Goal: Task Accomplishment & Management: Manage account settings

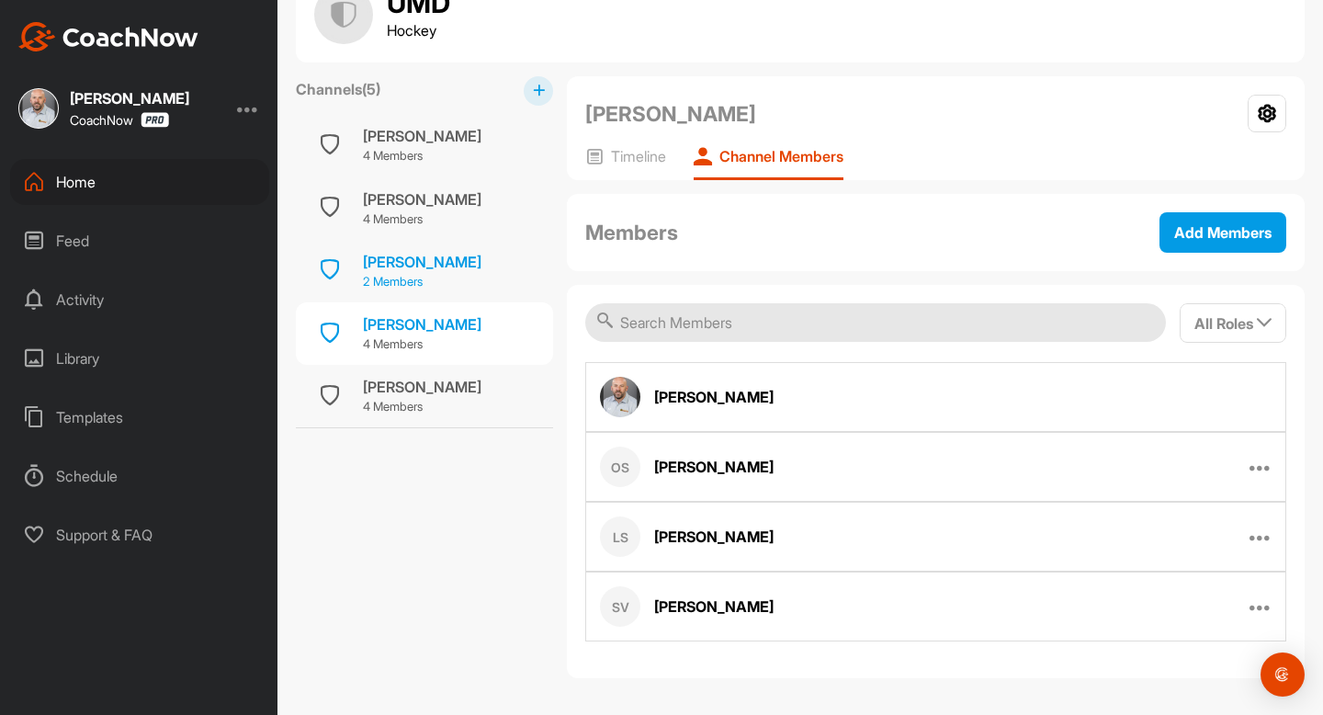
scroll to position [75, 0]
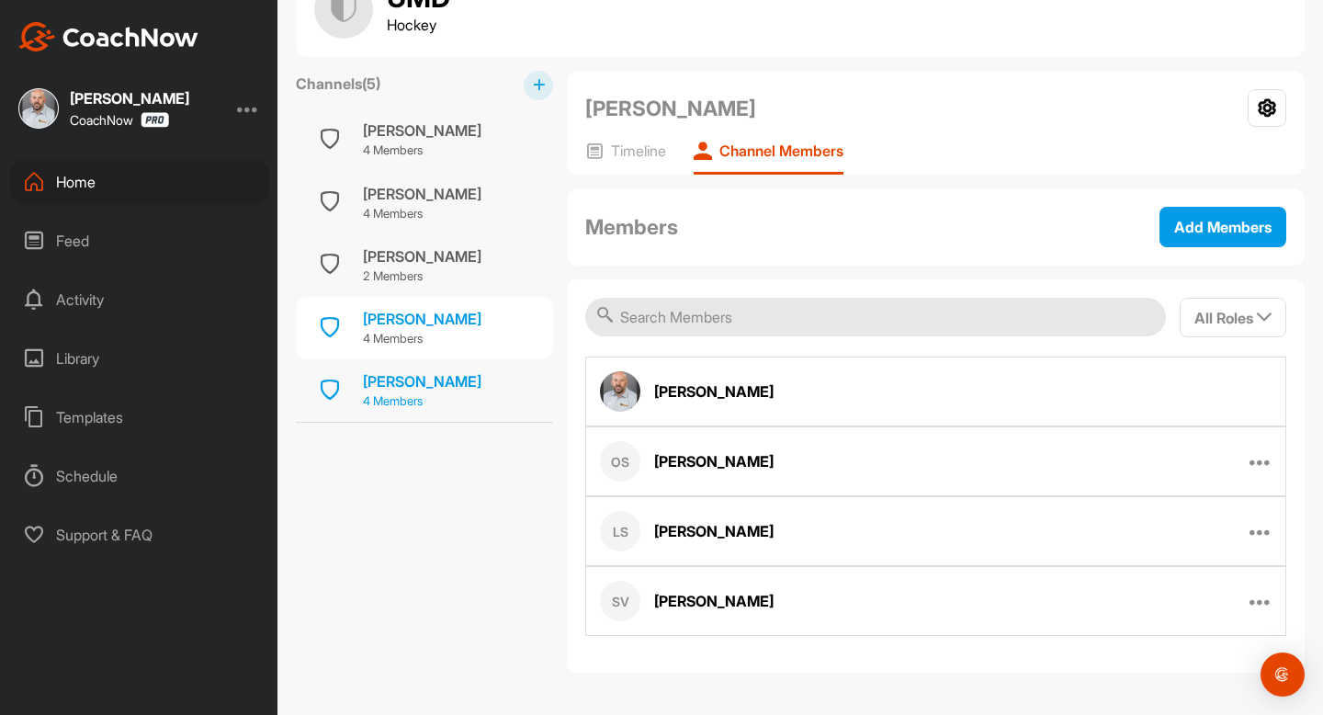
click at [440, 386] on div "[PERSON_NAME]" at bounding box center [422, 381] width 119 height 22
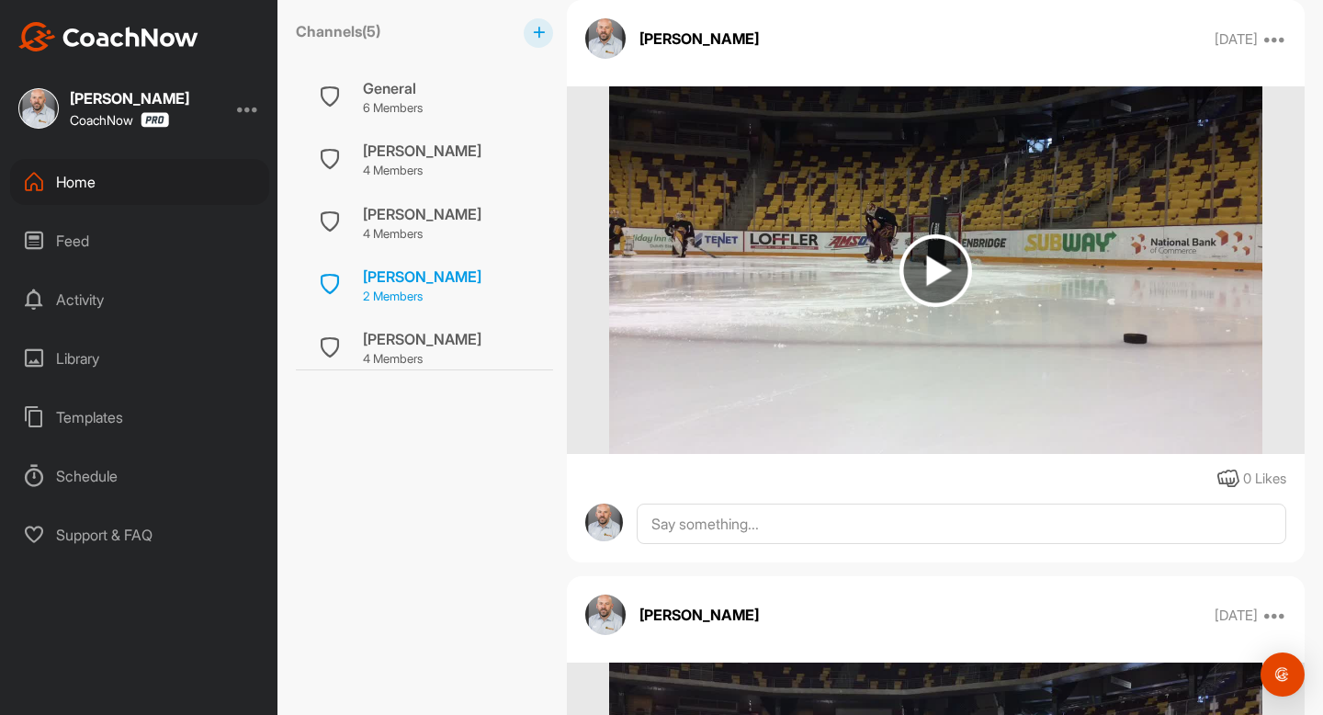
scroll to position [73, 0]
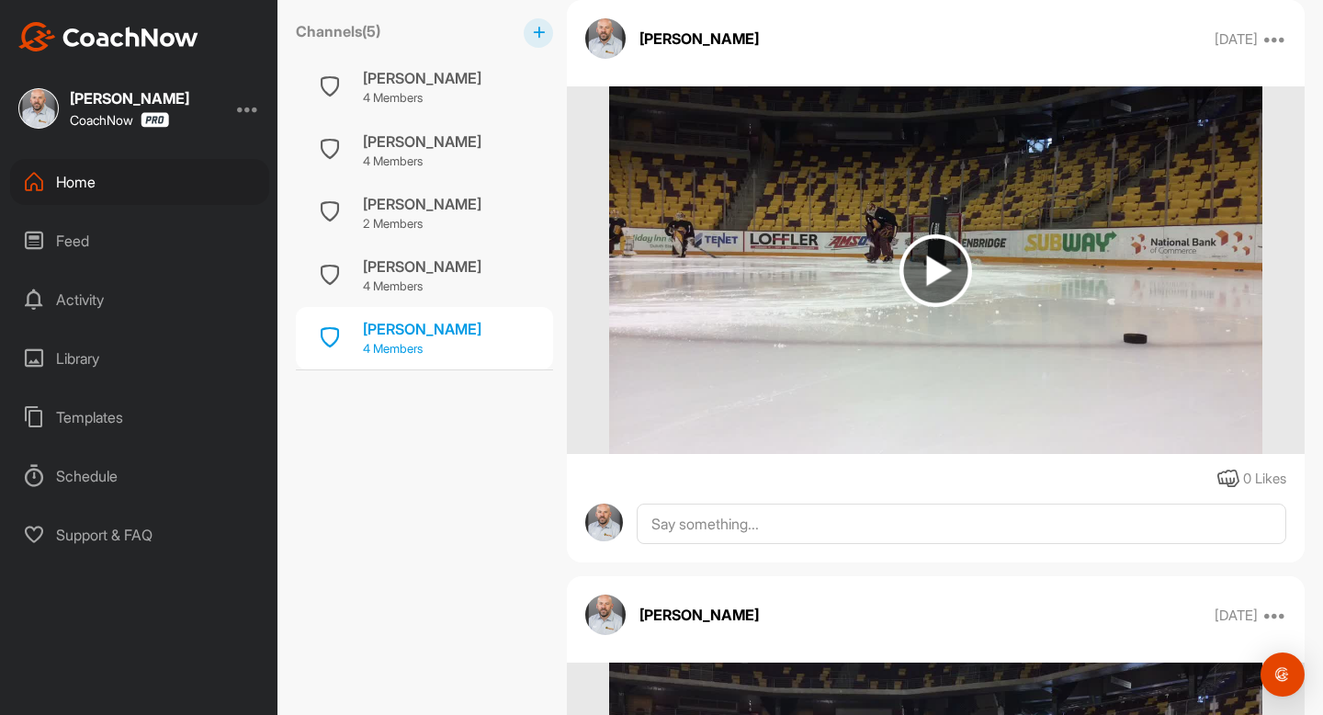
click at [397, 350] on p "4 Members" at bounding box center [422, 349] width 119 height 18
click at [413, 350] on p "4 Members" at bounding box center [422, 349] width 119 height 18
click at [405, 364] on div "[PERSON_NAME] 4 Members" at bounding box center [424, 338] width 257 height 62
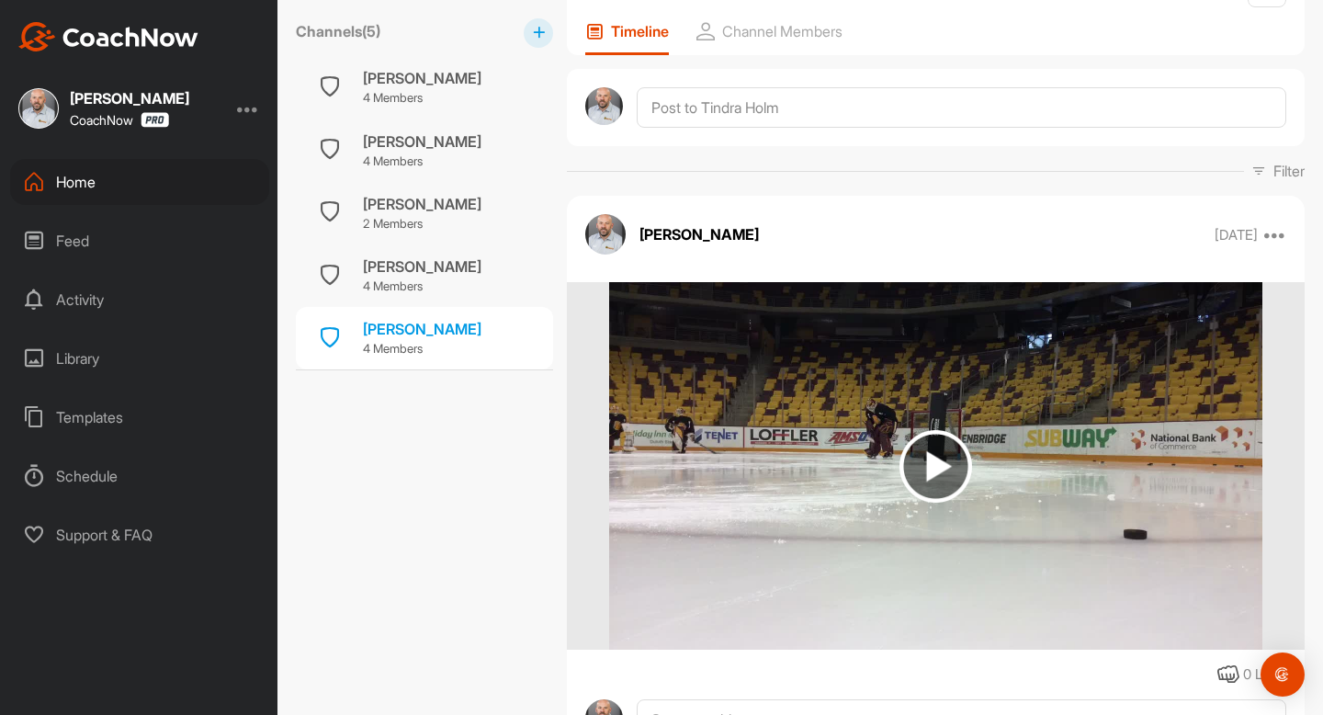
scroll to position [0, 0]
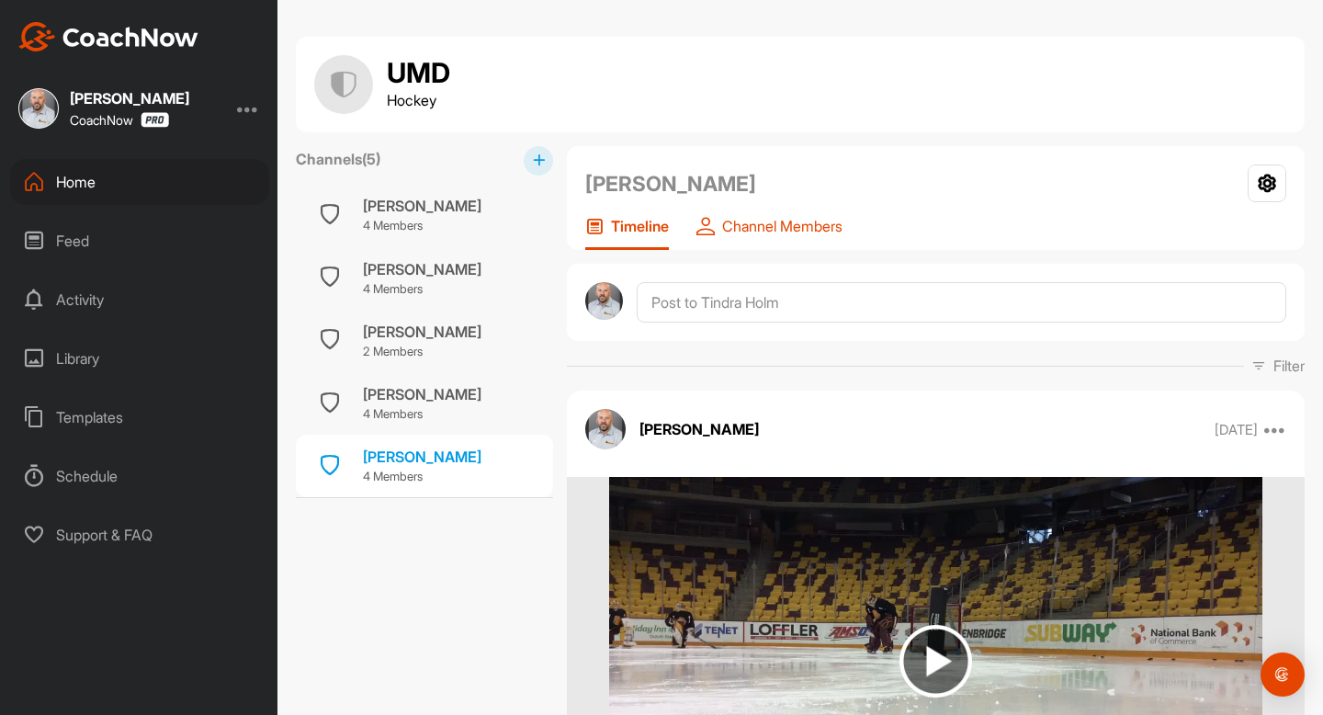
click at [801, 225] on p "Channel Members" at bounding box center [782, 226] width 120 height 18
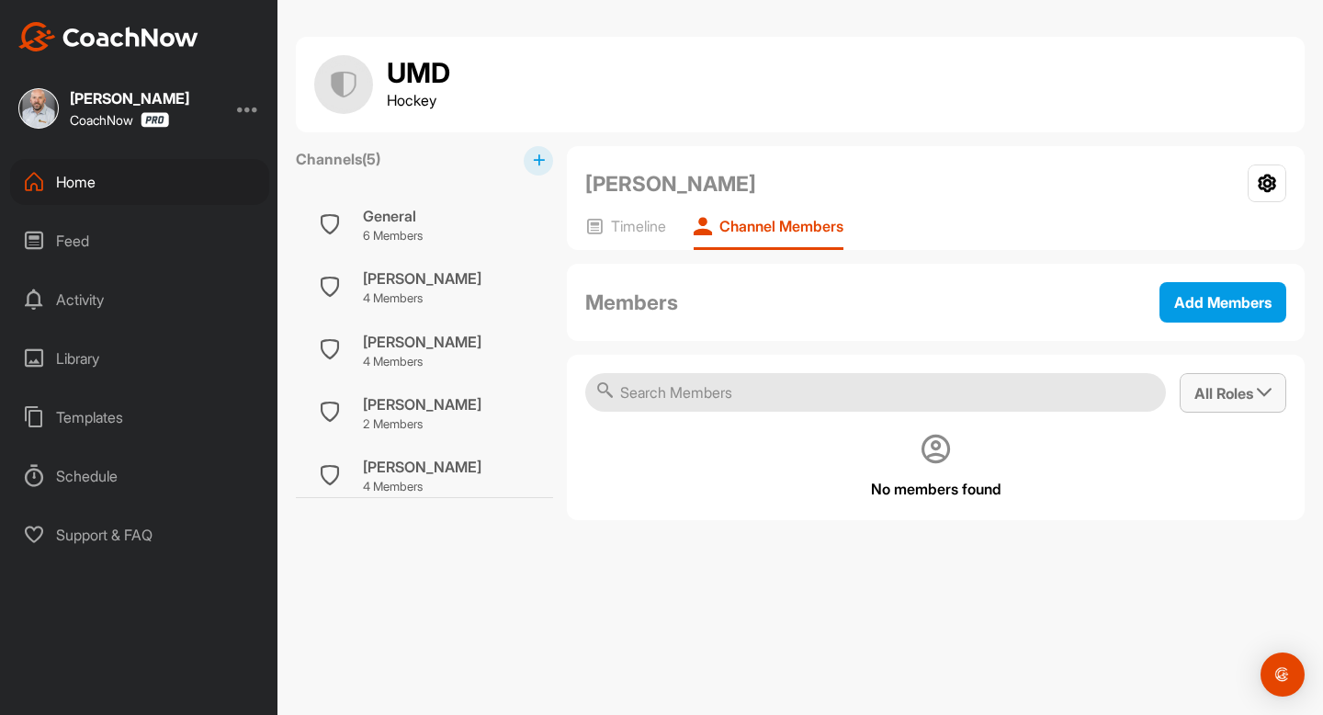
click at [1279, 397] on button "All Roles" at bounding box center [1233, 393] width 107 height 40
click at [454, 467] on div "[PERSON_NAME]" at bounding box center [422, 467] width 119 height 22
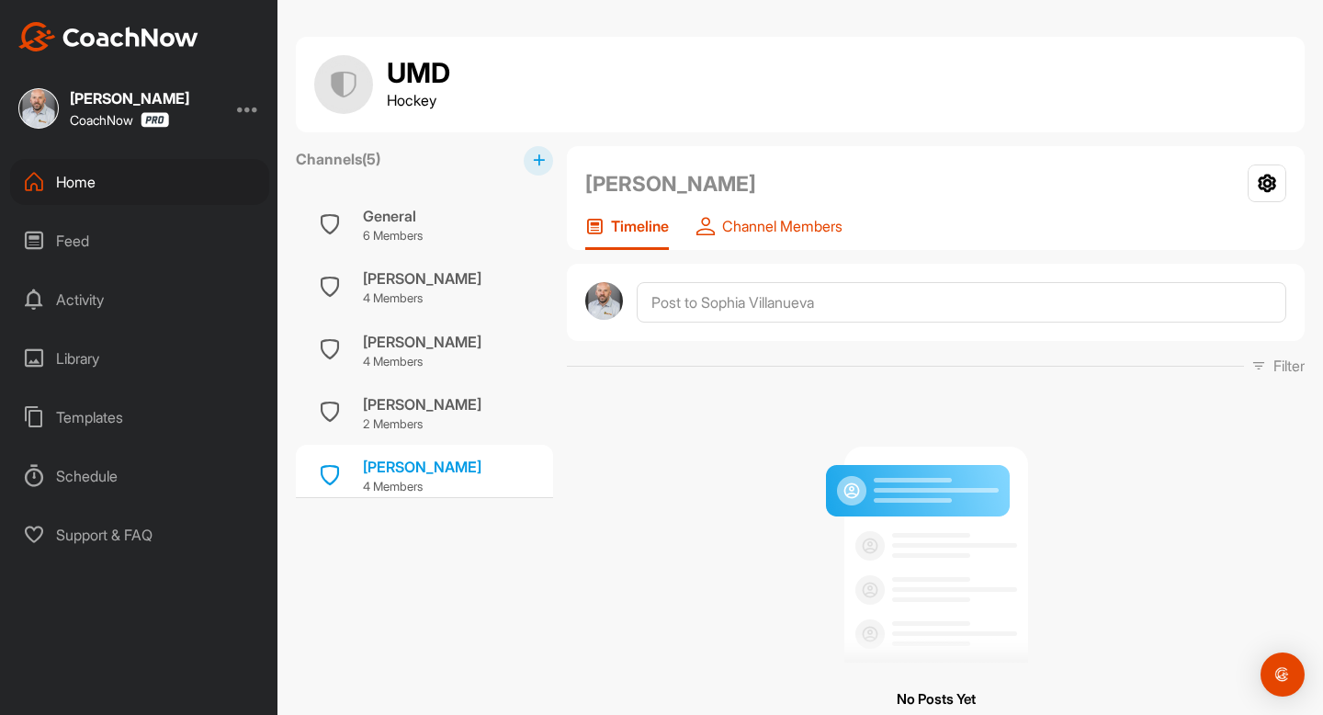
click at [799, 228] on p "Channel Members" at bounding box center [782, 226] width 120 height 18
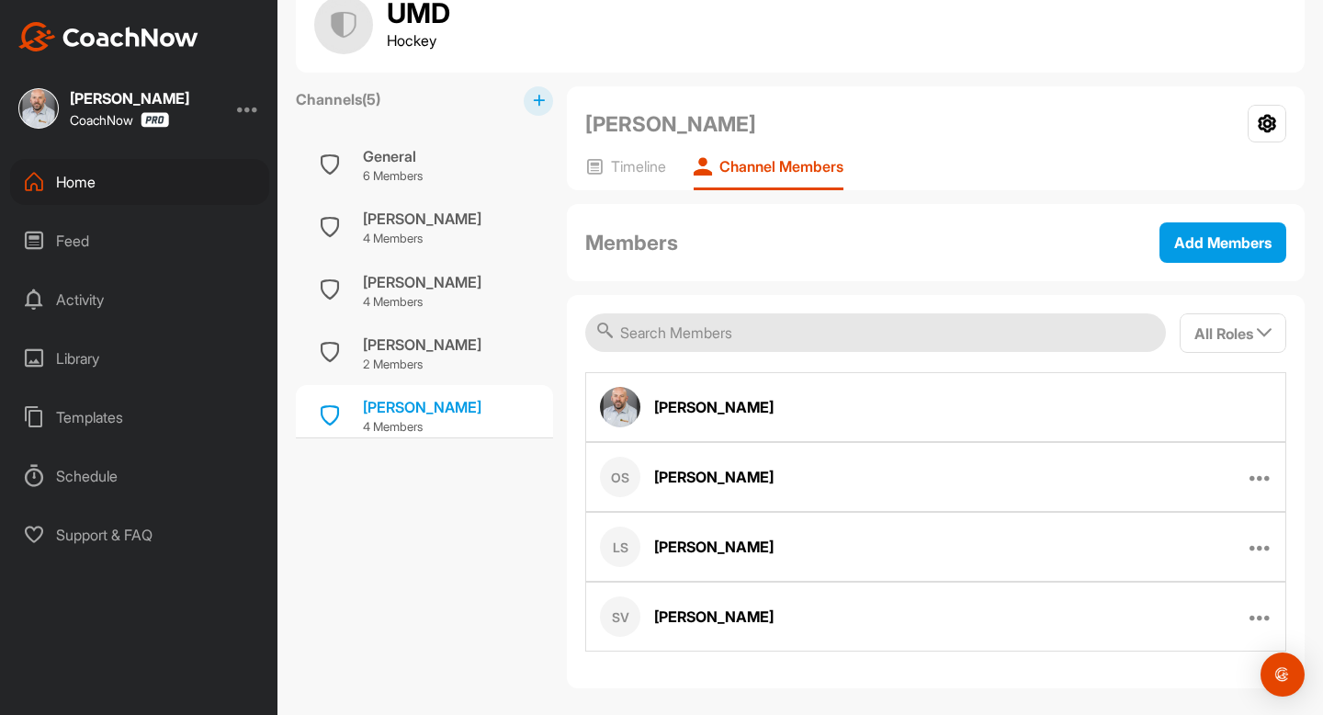
scroll to position [58, 0]
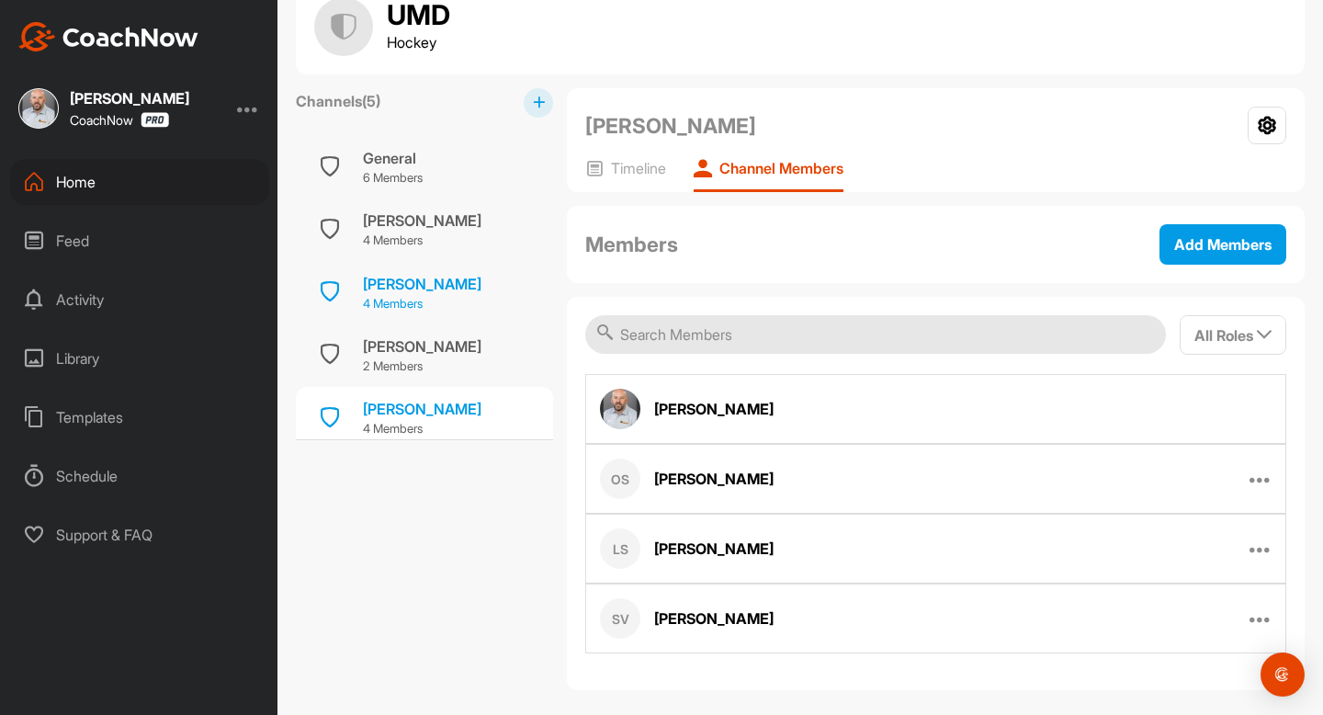
click at [415, 282] on div "[PERSON_NAME]" at bounding box center [422, 284] width 119 height 22
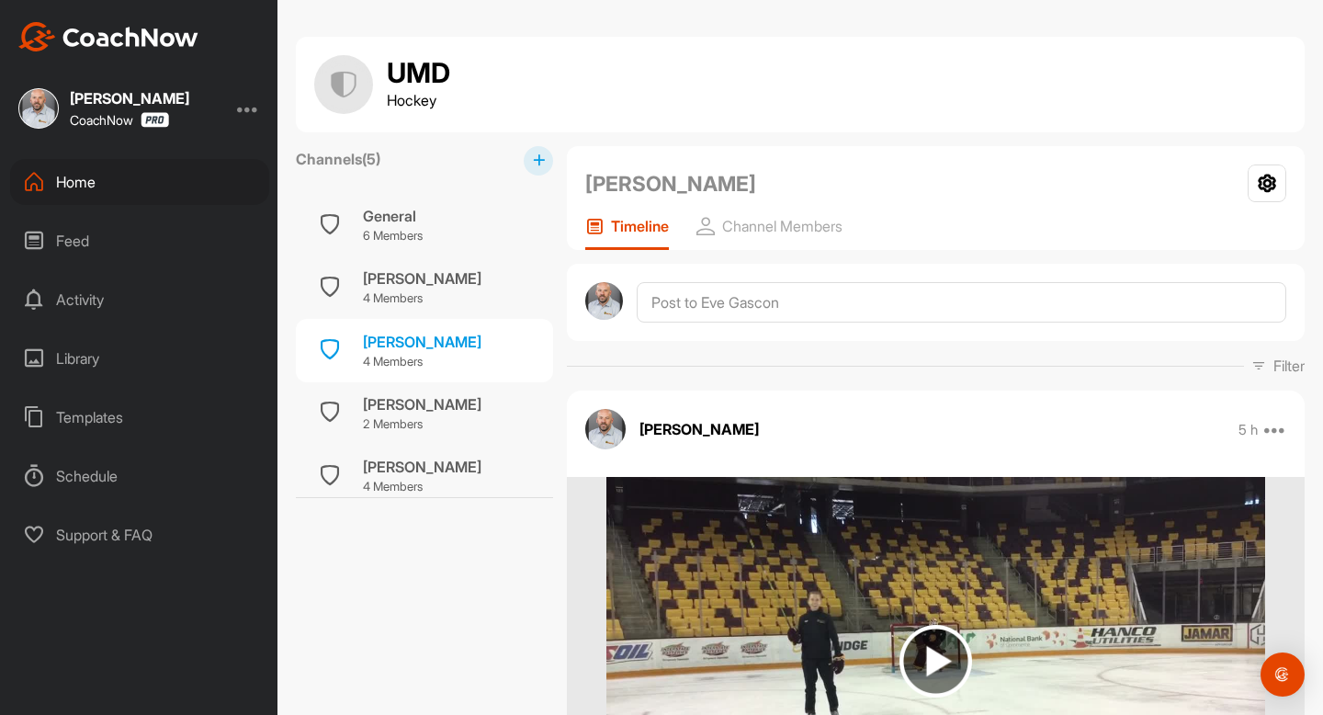
click at [789, 214] on div "[PERSON_NAME] Settings Timeline Channel Members" at bounding box center [936, 198] width 738 height 104
click at [792, 224] on p "Channel Members" at bounding box center [782, 226] width 120 height 18
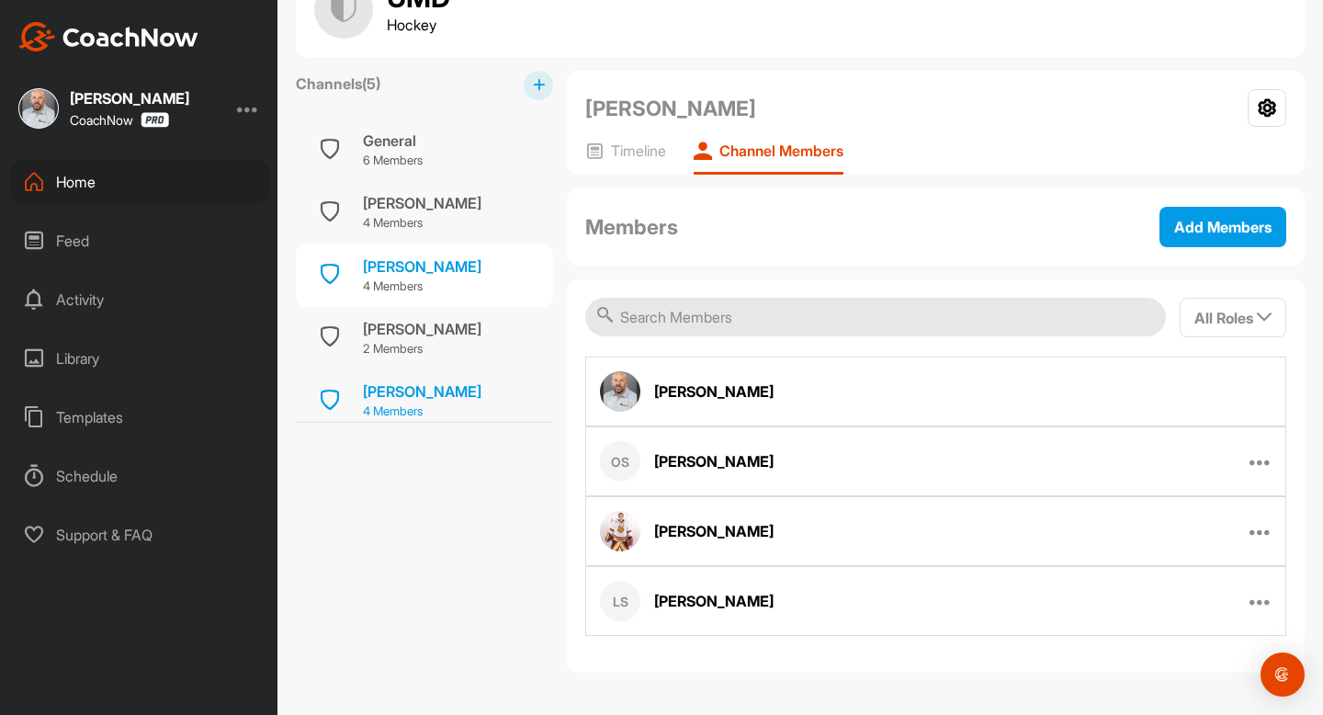
scroll to position [73, 0]
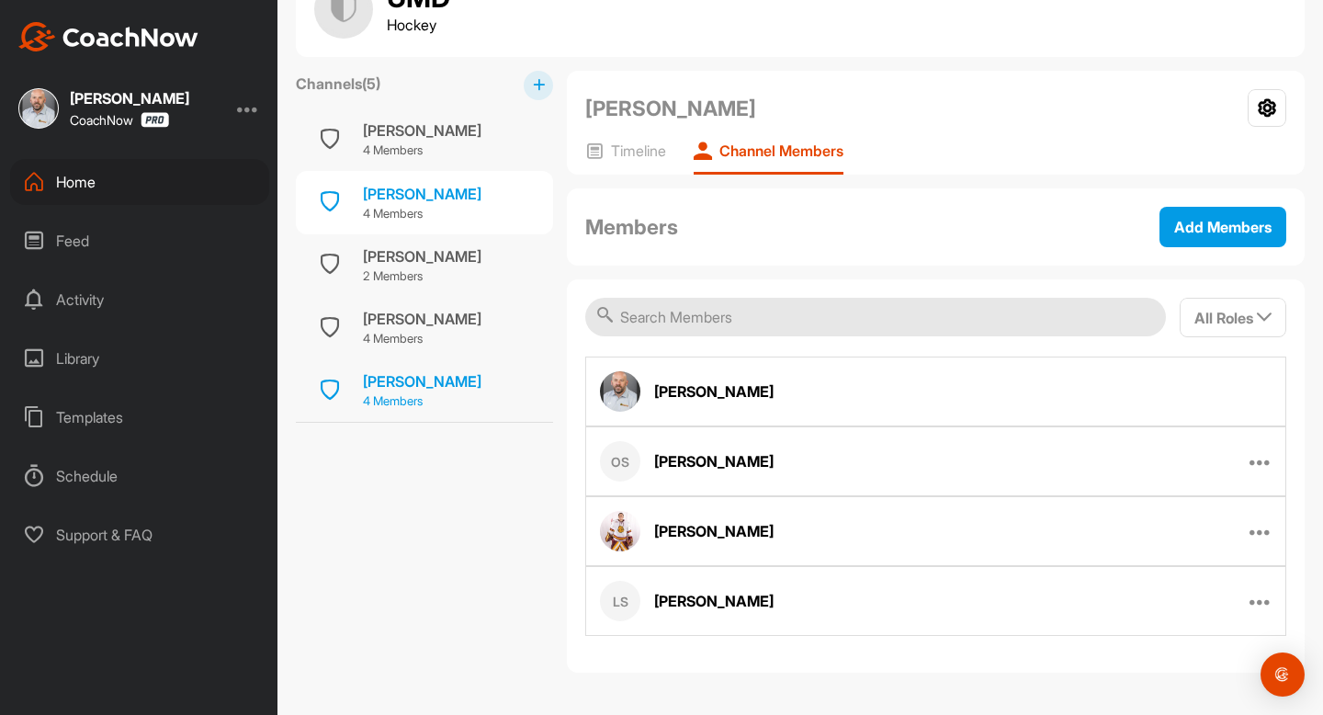
click at [413, 381] on div "[PERSON_NAME]" at bounding box center [422, 381] width 119 height 22
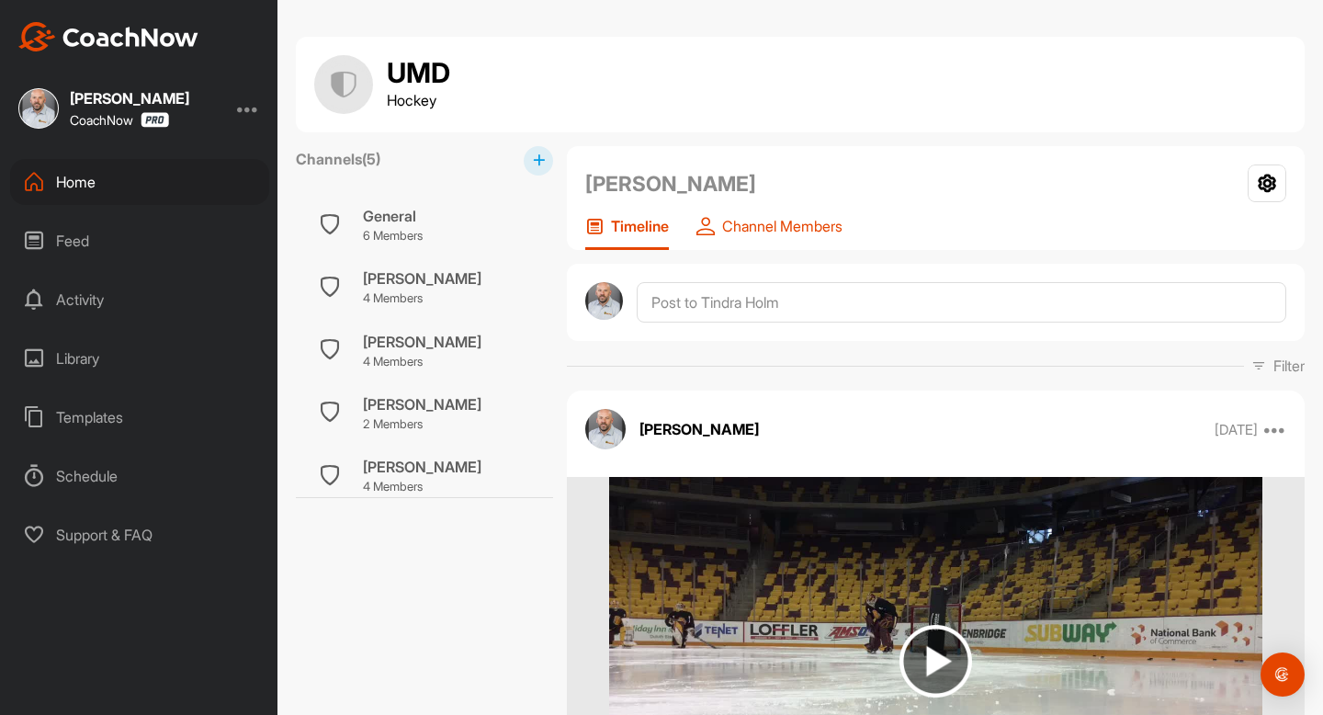
click at [805, 225] on p "Channel Members" at bounding box center [782, 226] width 120 height 18
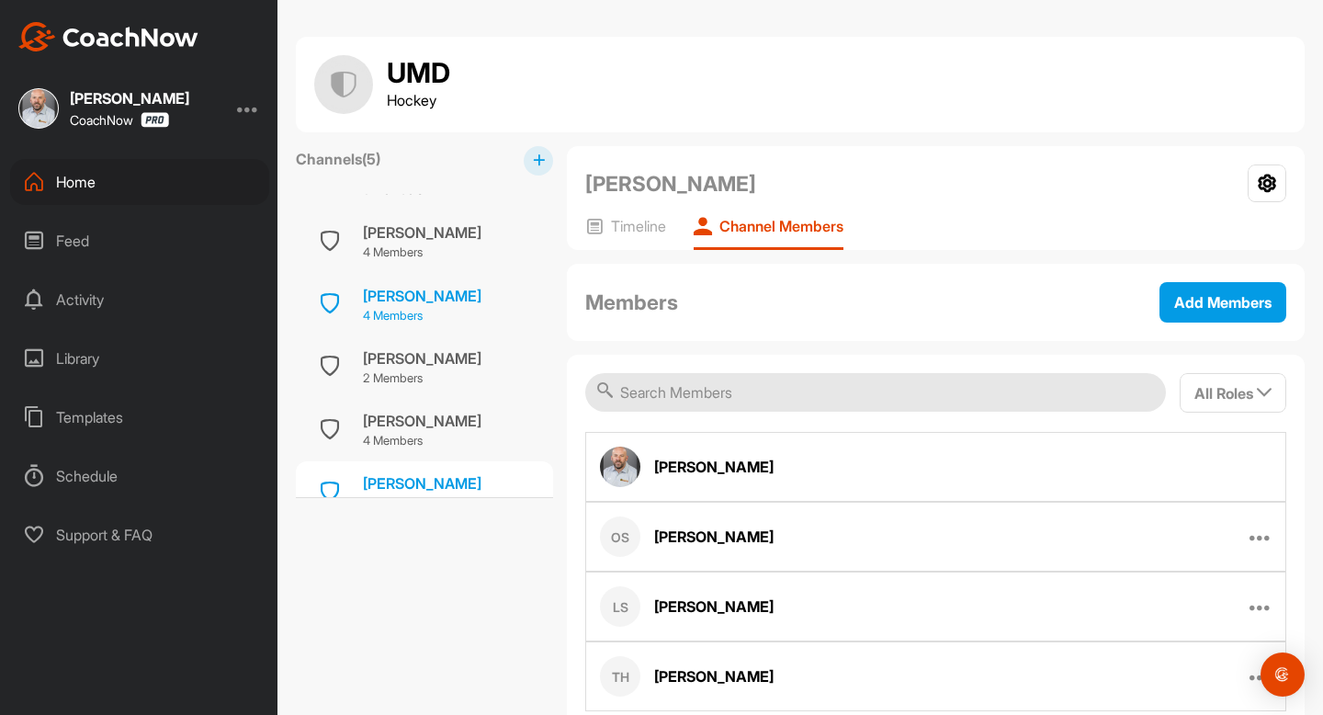
scroll to position [73, 0]
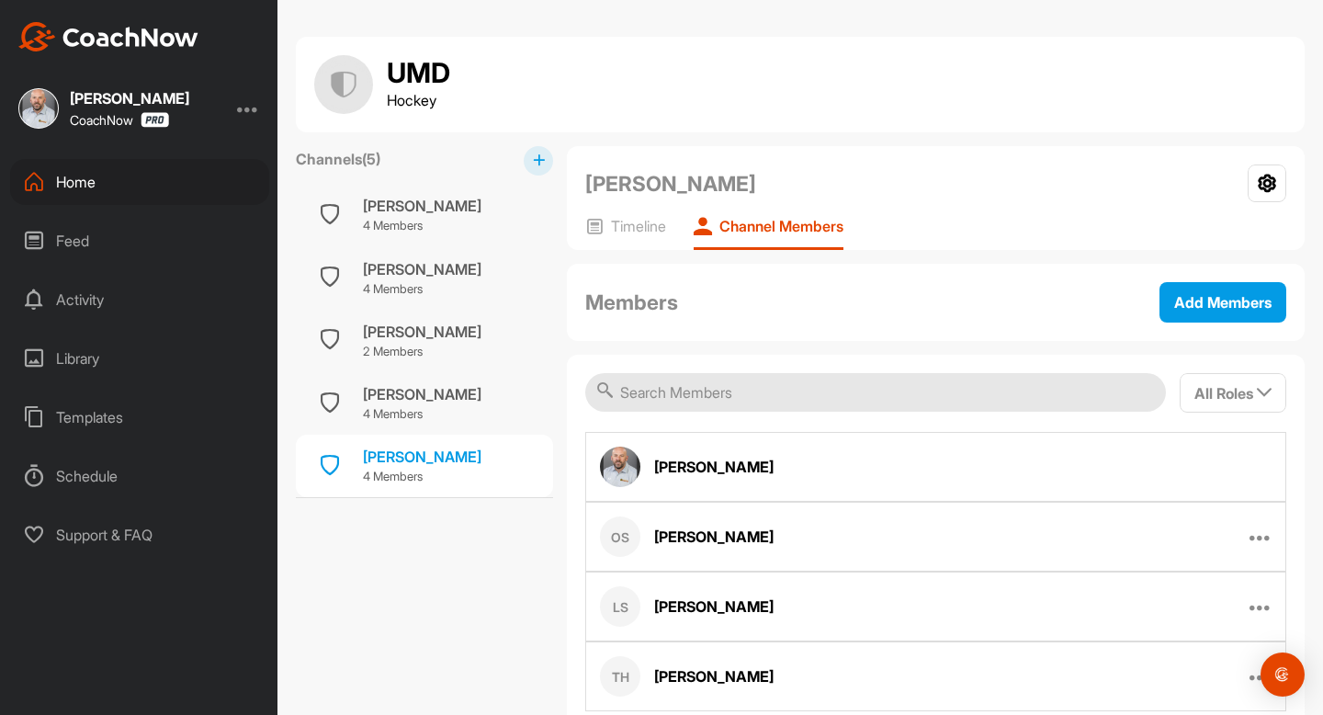
click at [441, 549] on div "Channels ( 5 ) General 6 Members [PERSON_NAME] 4 Members [PERSON_NAME] 4 Member…" at bounding box center [424, 447] width 257 height 602
click at [595, 103] on div "UMD Hockey" at bounding box center [800, 84] width 972 height 59
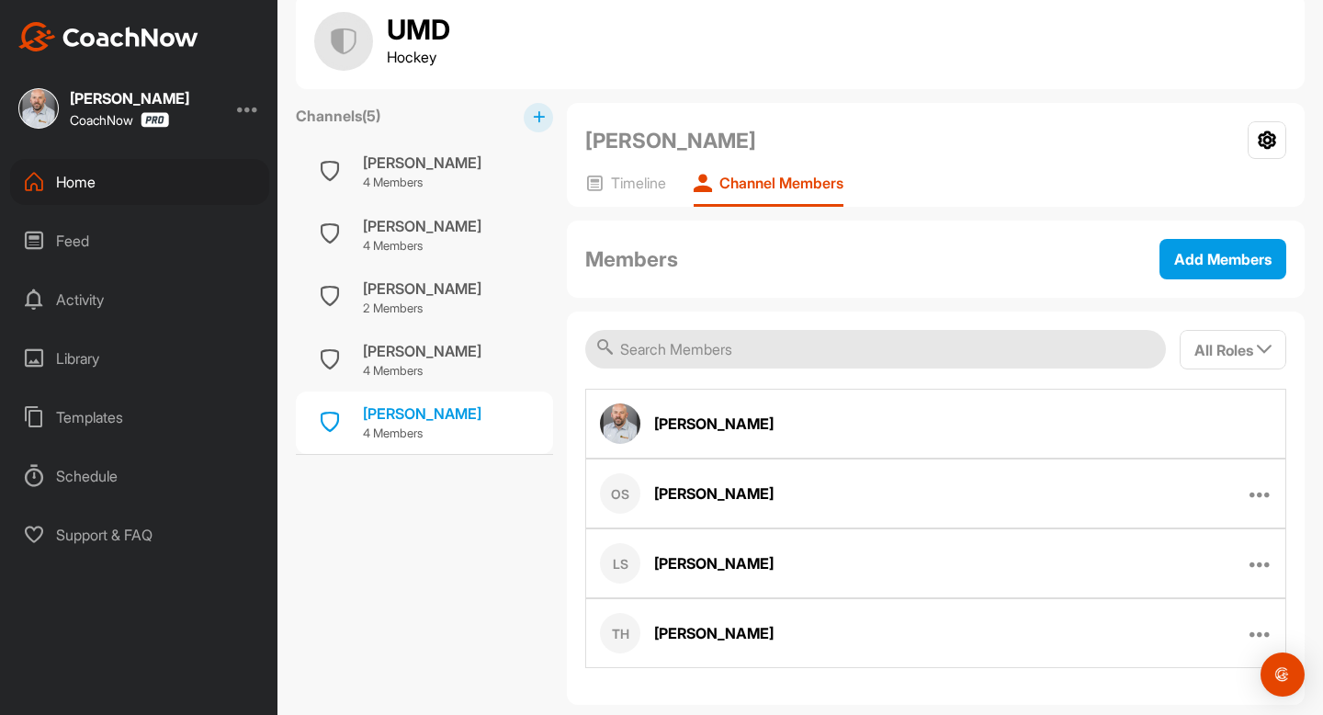
scroll to position [75, 0]
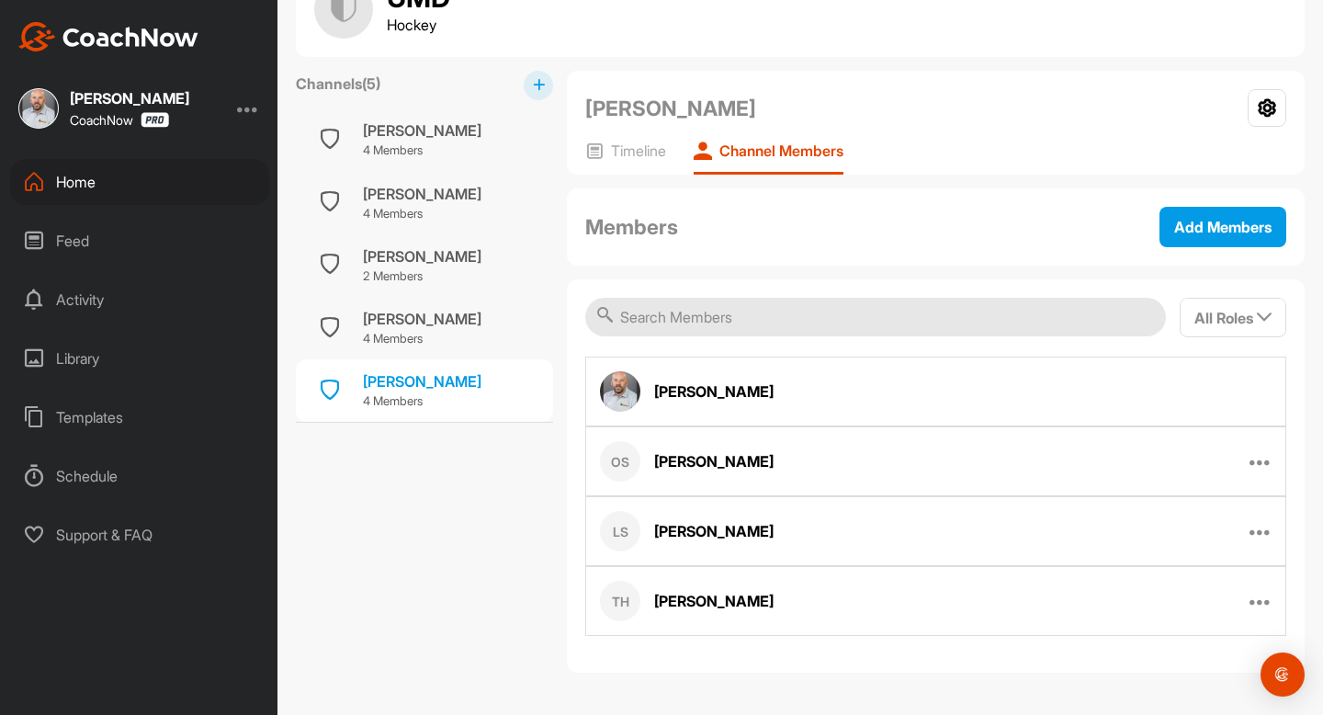
click at [105, 97] on div "[PERSON_NAME]" at bounding box center [129, 98] width 119 height 15
click at [39, 109] on img at bounding box center [38, 108] width 40 height 40
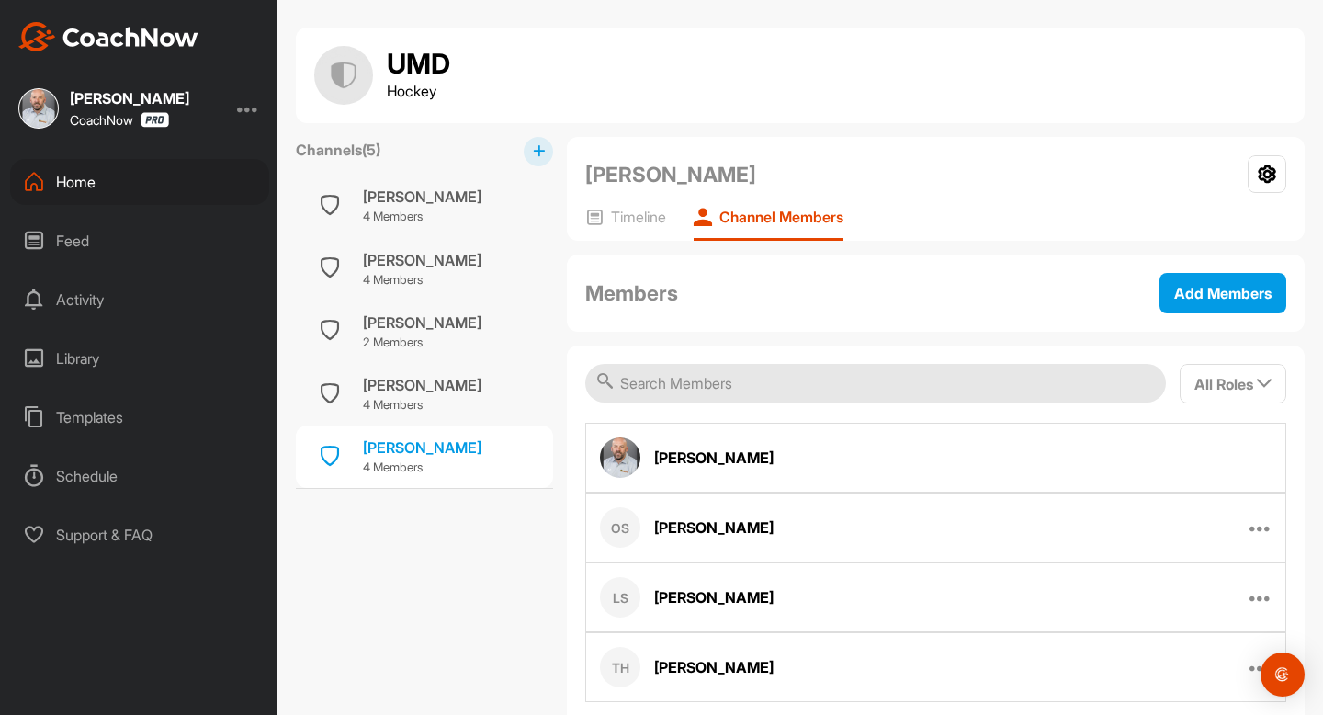
scroll to position [0, 0]
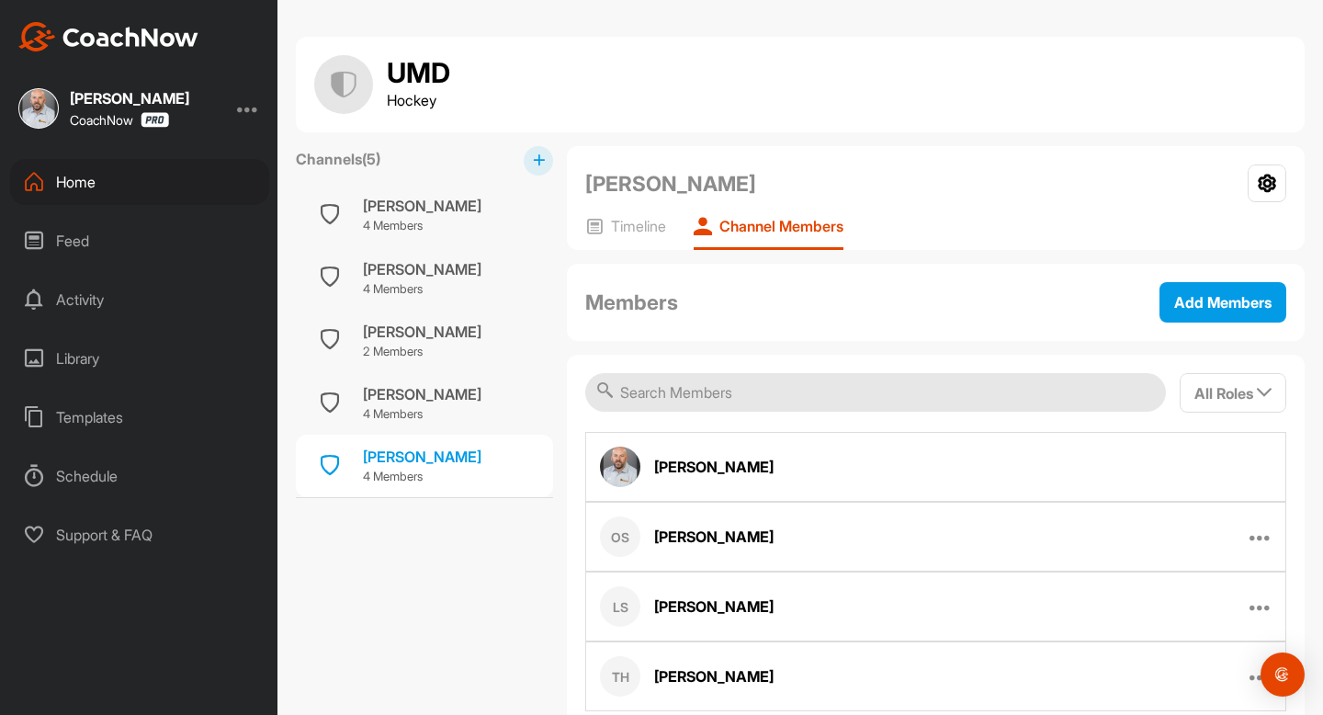
click at [34, 111] on img at bounding box center [38, 108] width 40 height 40
click at [77, 187] on div "Home" at bounding box center [139, 182] width 259 height 46
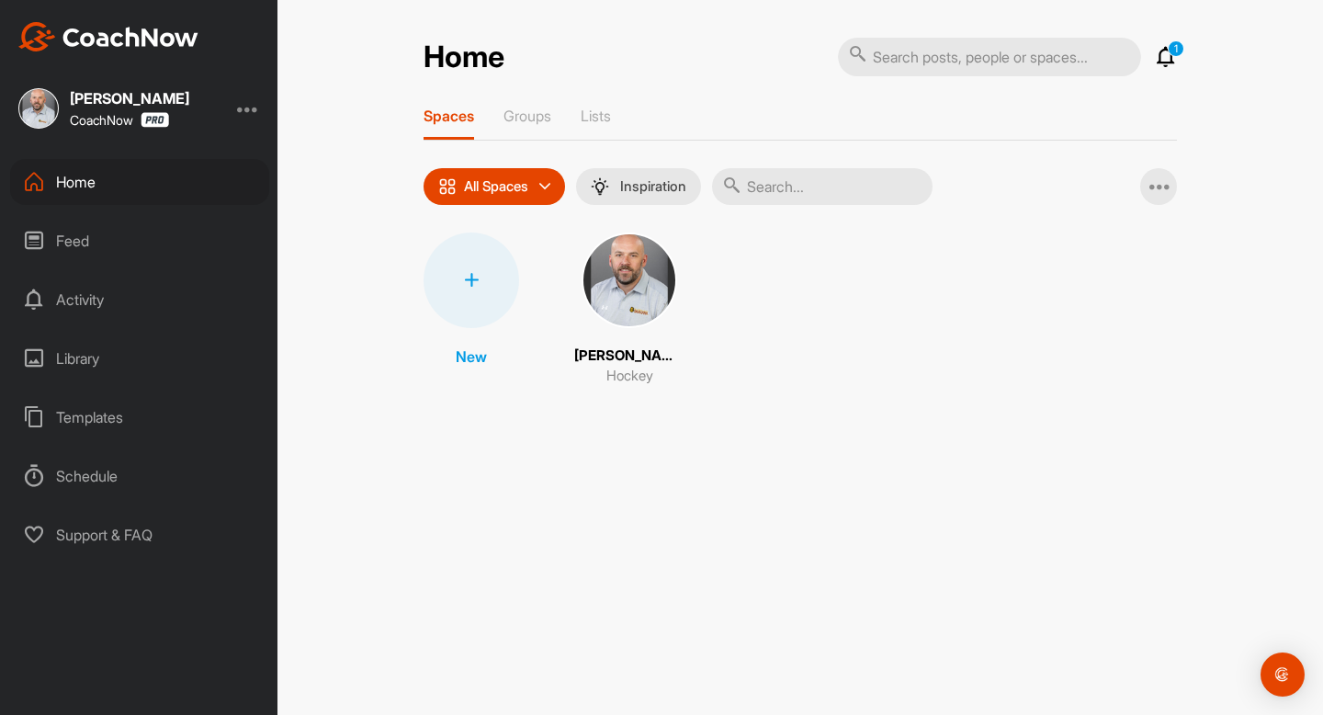
click at [620, 283] on img at bounding box center [630, 281] width 96 height 96
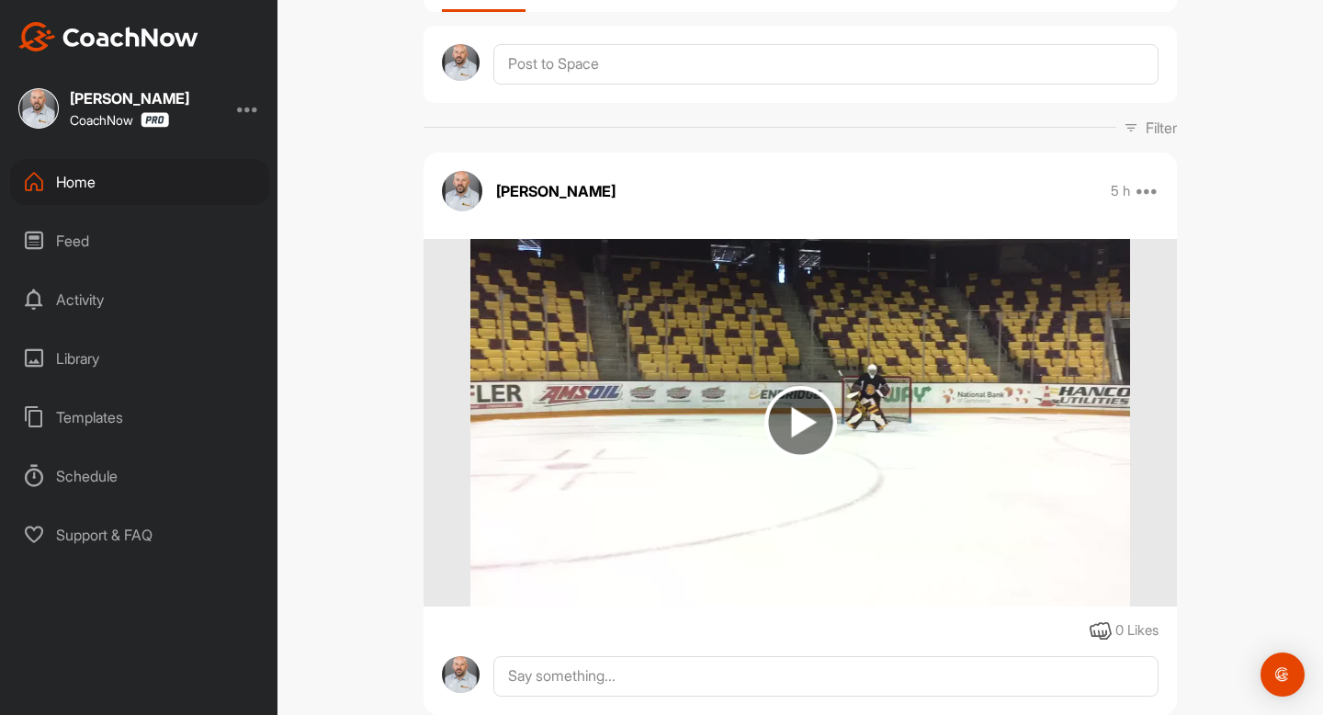
scroll to position [138, 0]
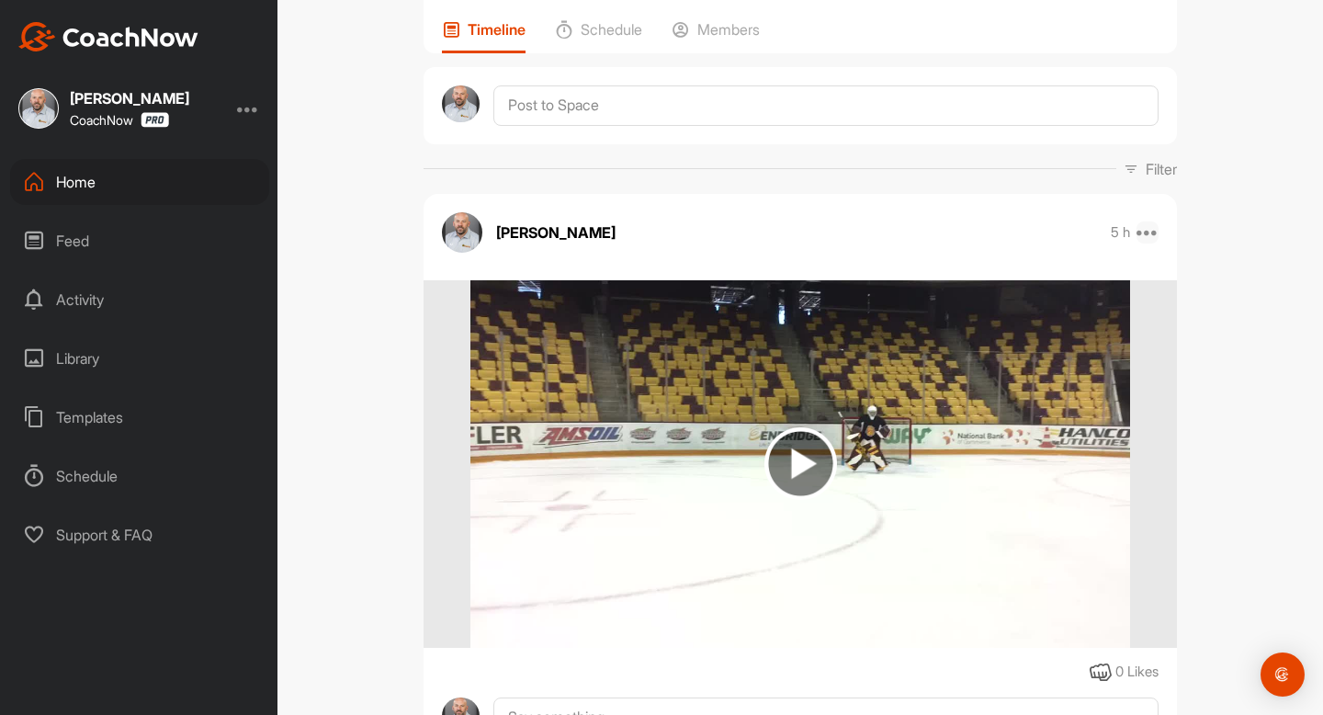
click at [1146, 234] on icon at bounding box center [1148, 233] width 22 height 22
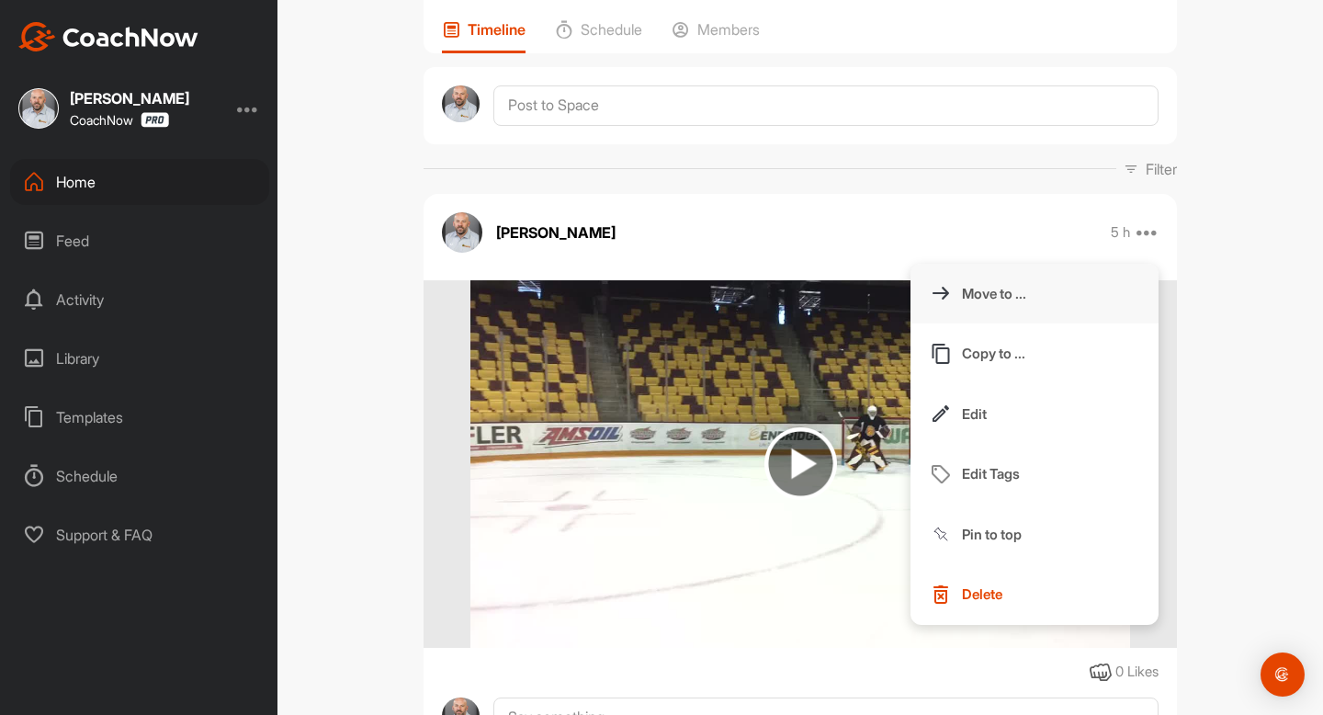
click at [1087, 301] on button "Move to ..." at bounding box center [1035, 294] width 248 height 61
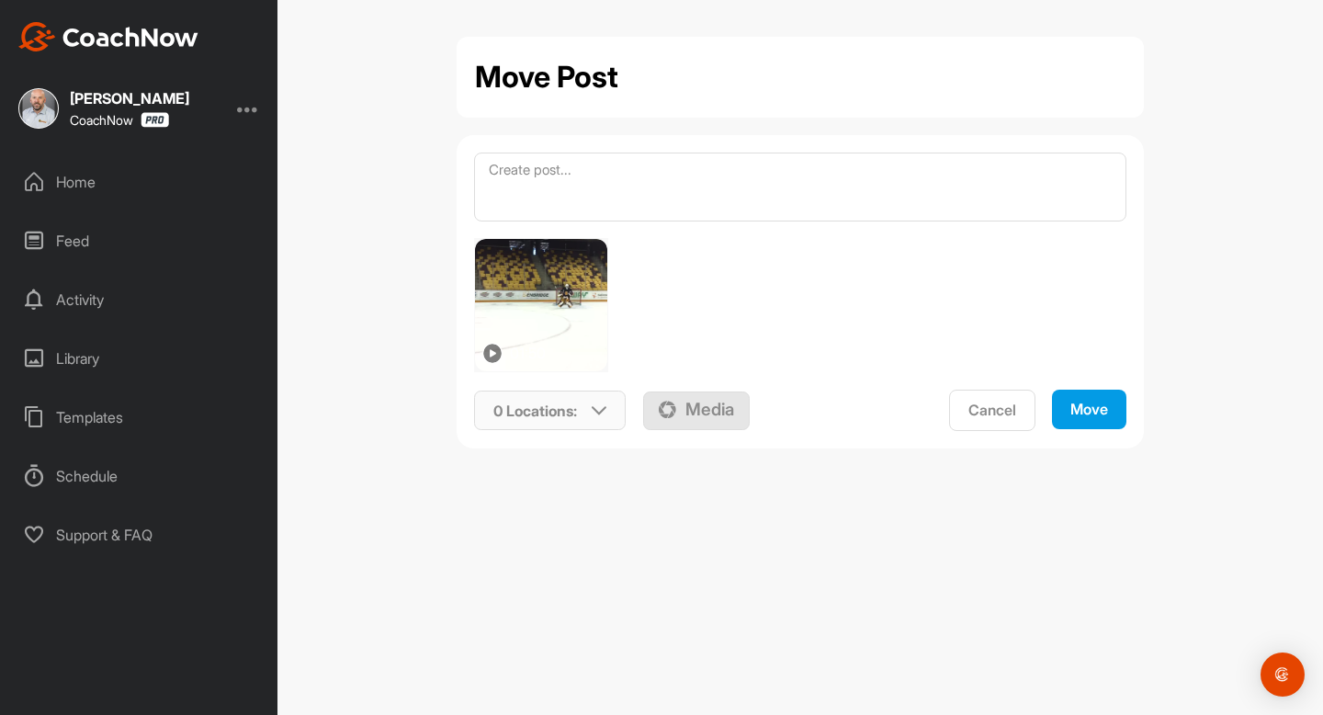
click at [594, 404] on icon at bounding box center [599, 410] width 15 height 15
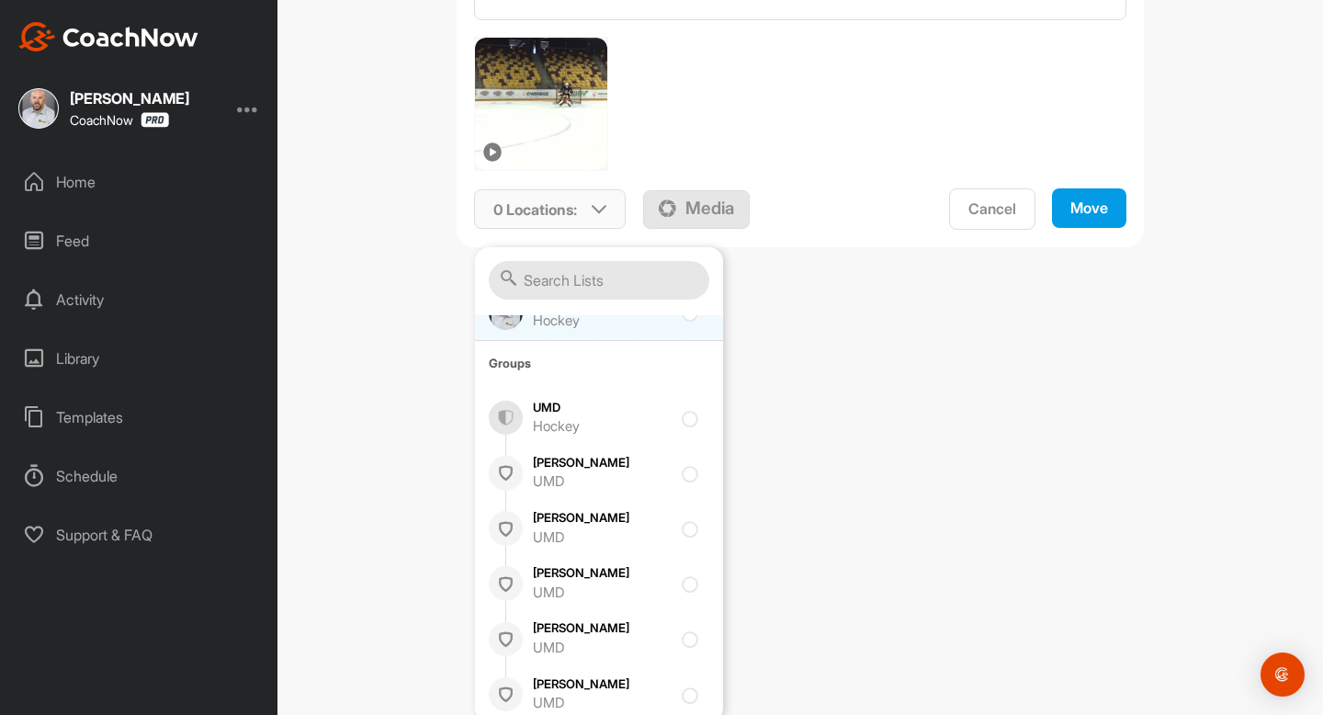
scroll to position [208, 0]
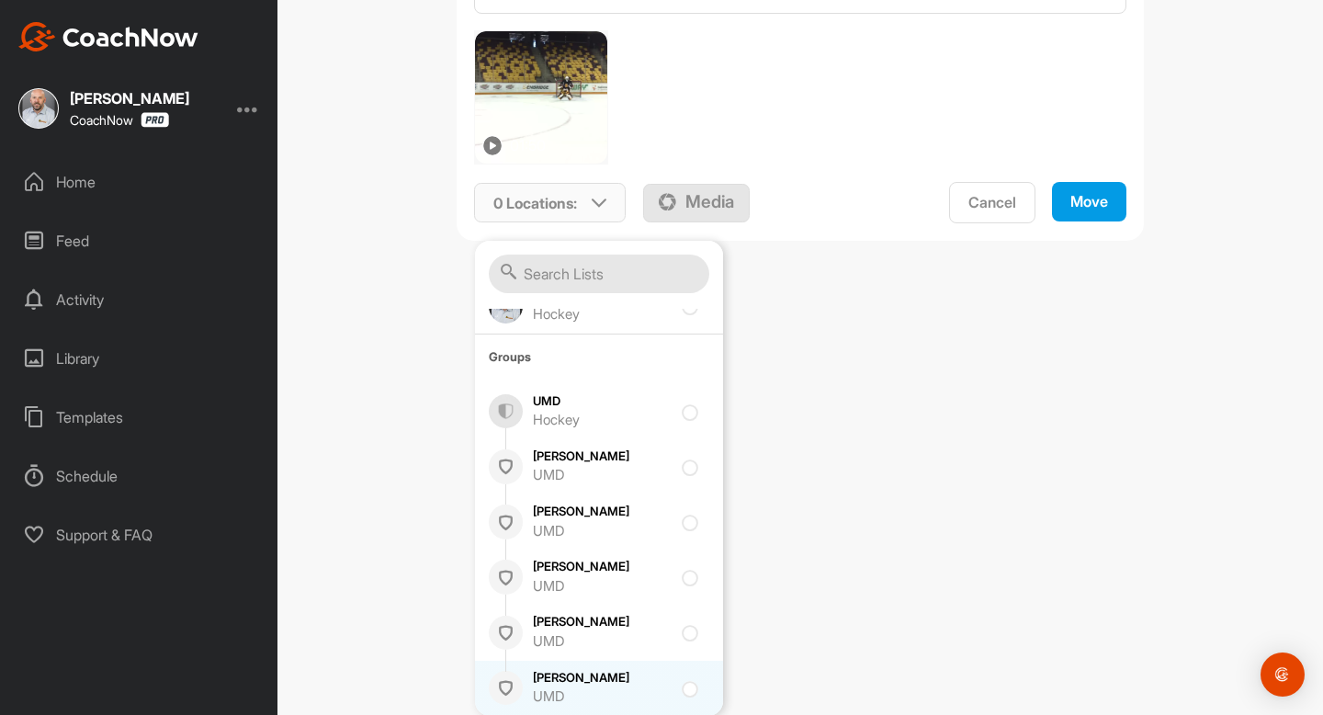
click at [586, 673] on div "[PERSON_NAME] UMD" at bounding box center [602, 688] width 138 height 39
checkbox input "true"
click at [1096, 202] on div "Move" at bounding box center [1090, 201] width 38 height 19
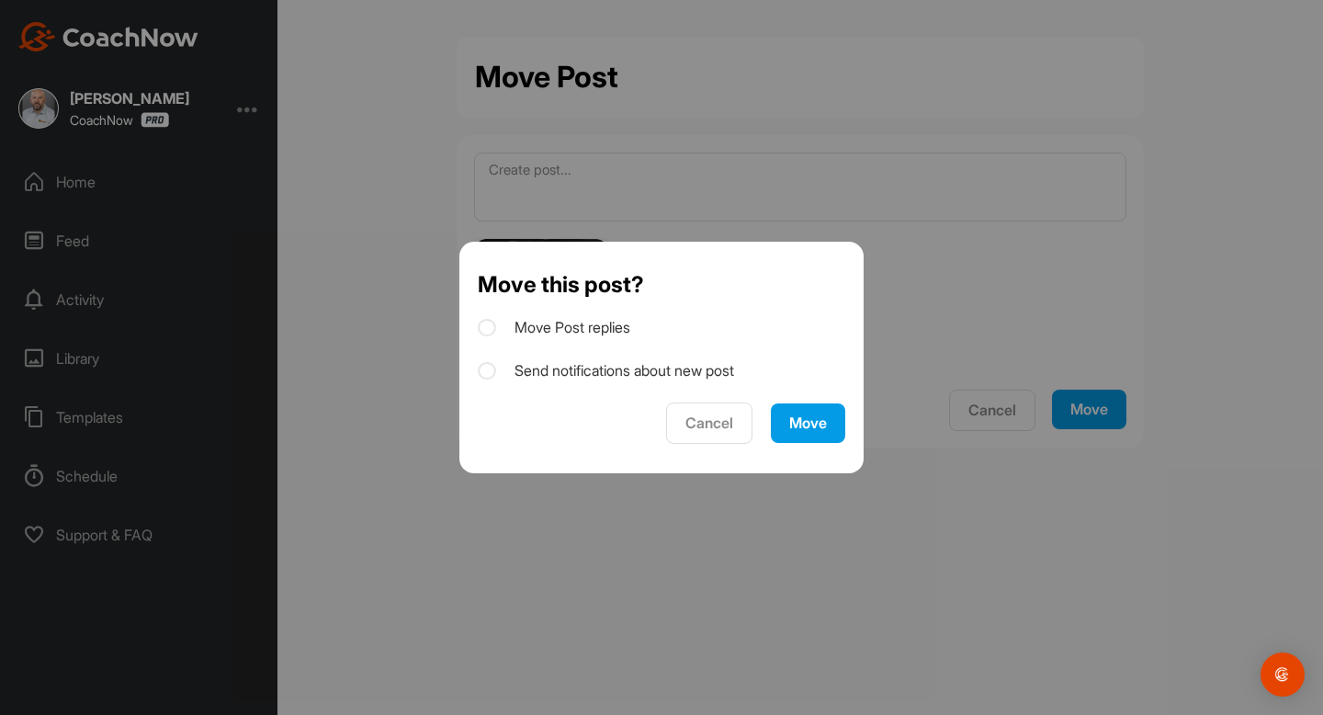
scroll to position [0, 0]
click at [810, 420] on div "Move" at bounding box center [808, 423] width 38 height 19
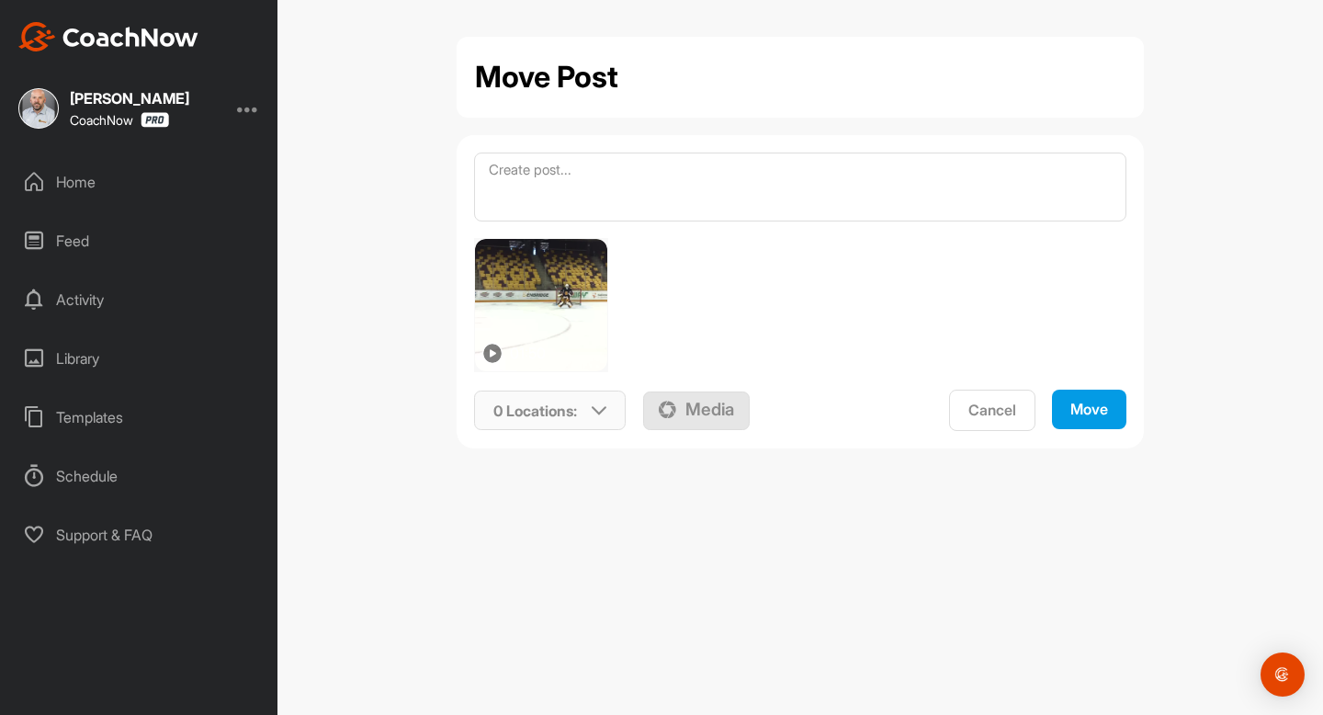
click at [602, 413] on icon at bounding box center [599, 410] width 15 height 15
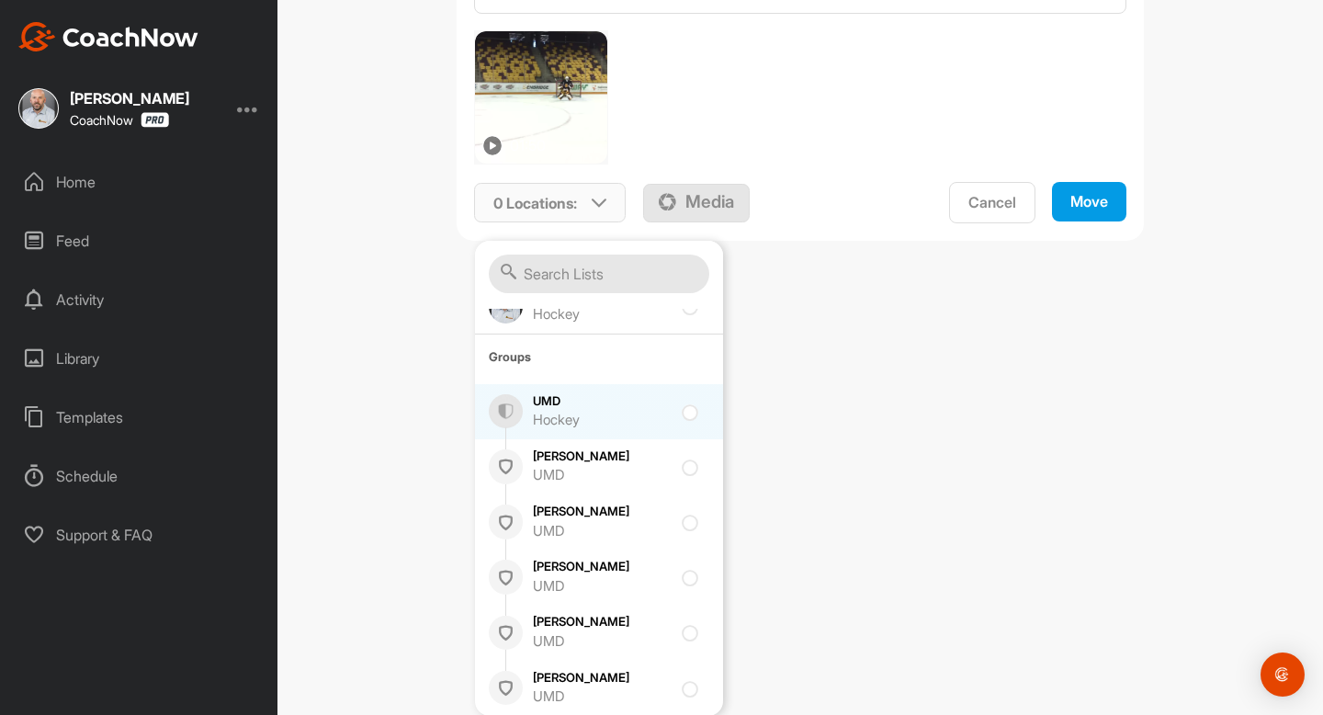
scroll to position [208, 0]
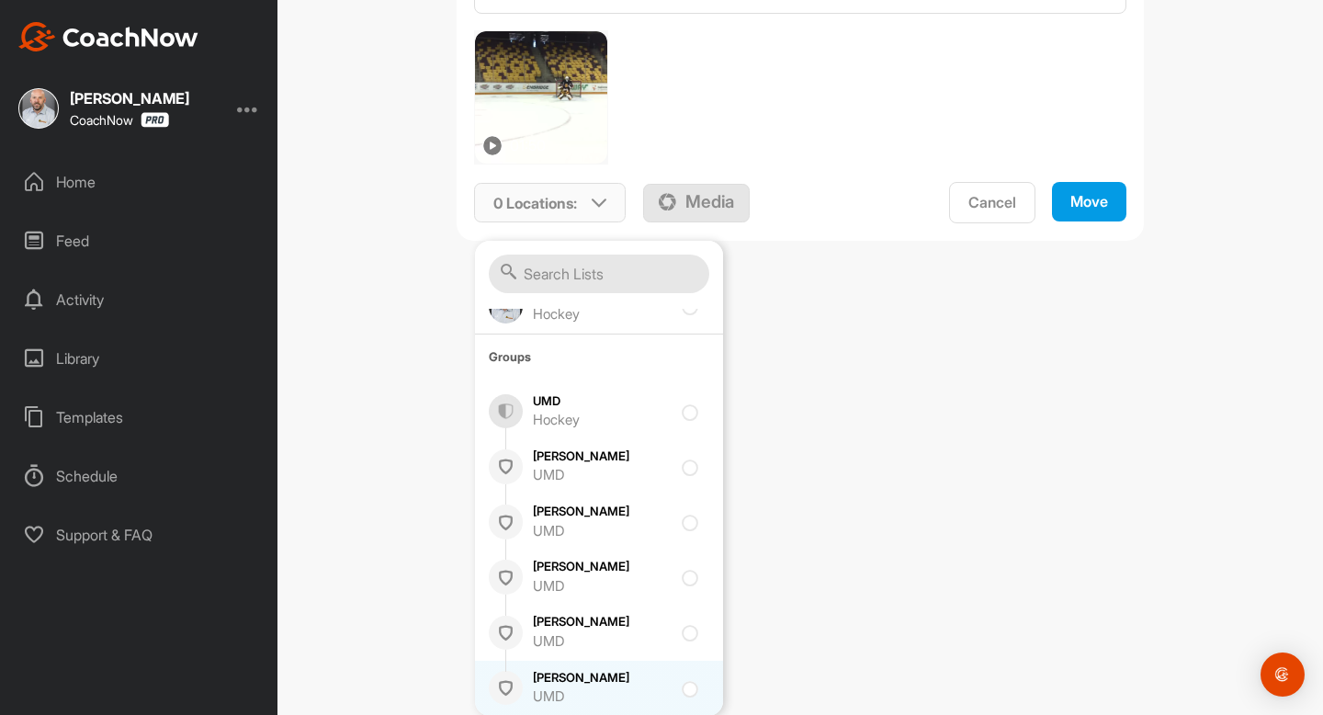
click at [579, 676] on div "[PERSON_NAME] UMD" at bounding box center [602, 688] width 138 height 39
checkbox input "true"
click at [1100, 210] on div "Move" at bounding box center [1090, 201] width 38 height 19
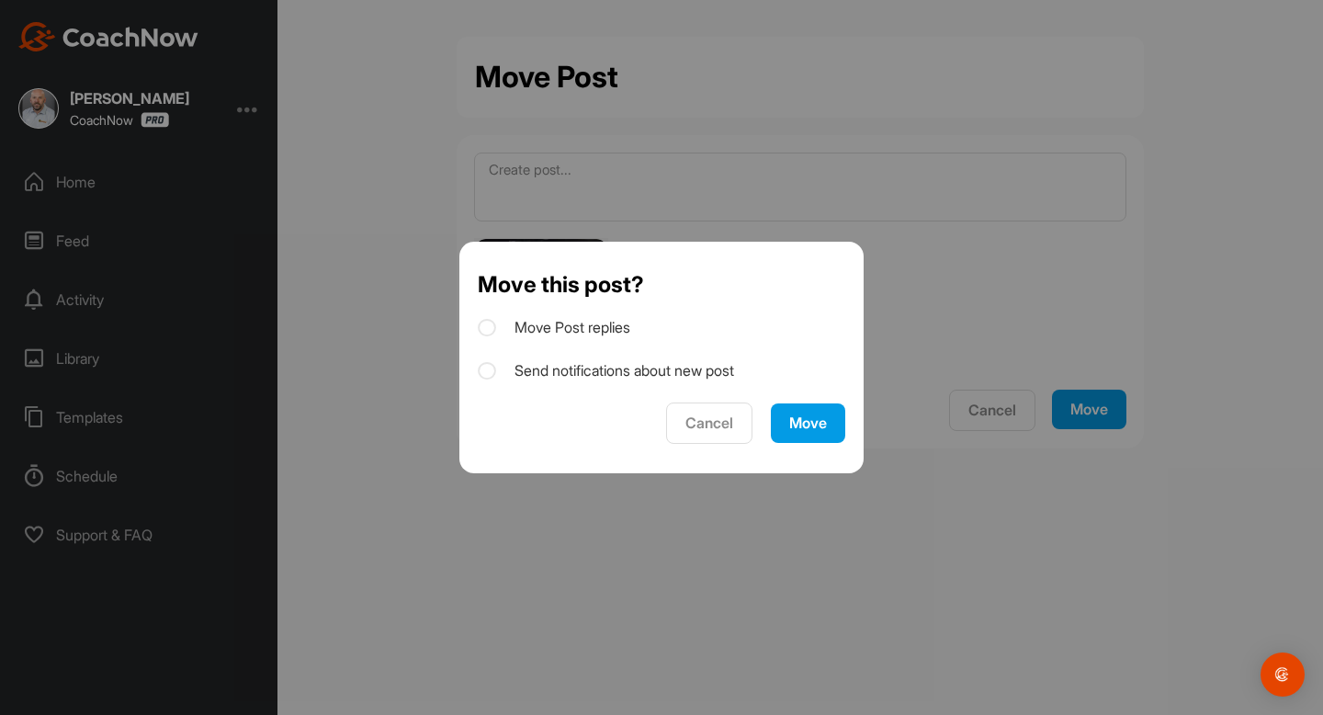
click at [489, 371] on icon at bounding box center [487, 371] width 18 height 18
click at [489, 371] on input "Send notifications about new post" at bounding box center [484, 365] width 12 height 12
checkbox input "true"
click at [790, 424] on div "Move" at bounding box center [808, 423] width 38 height 19
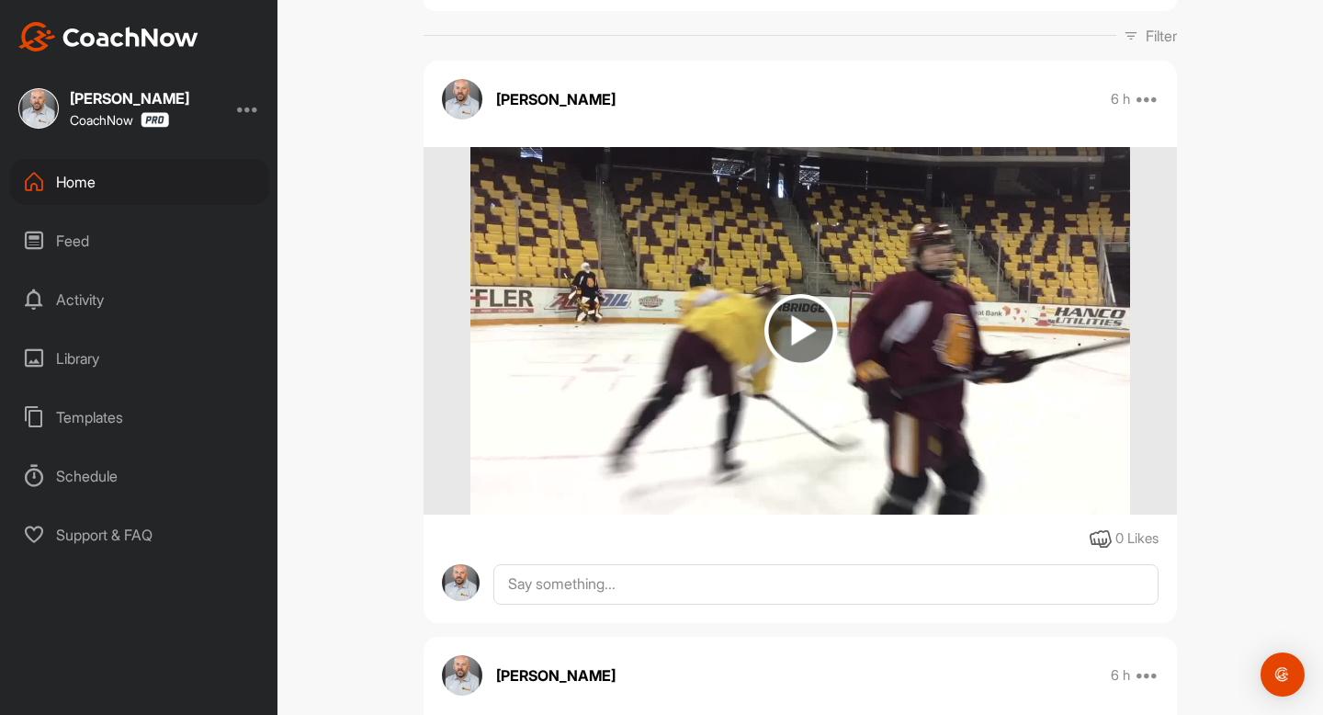
scroll to position [274, 0]
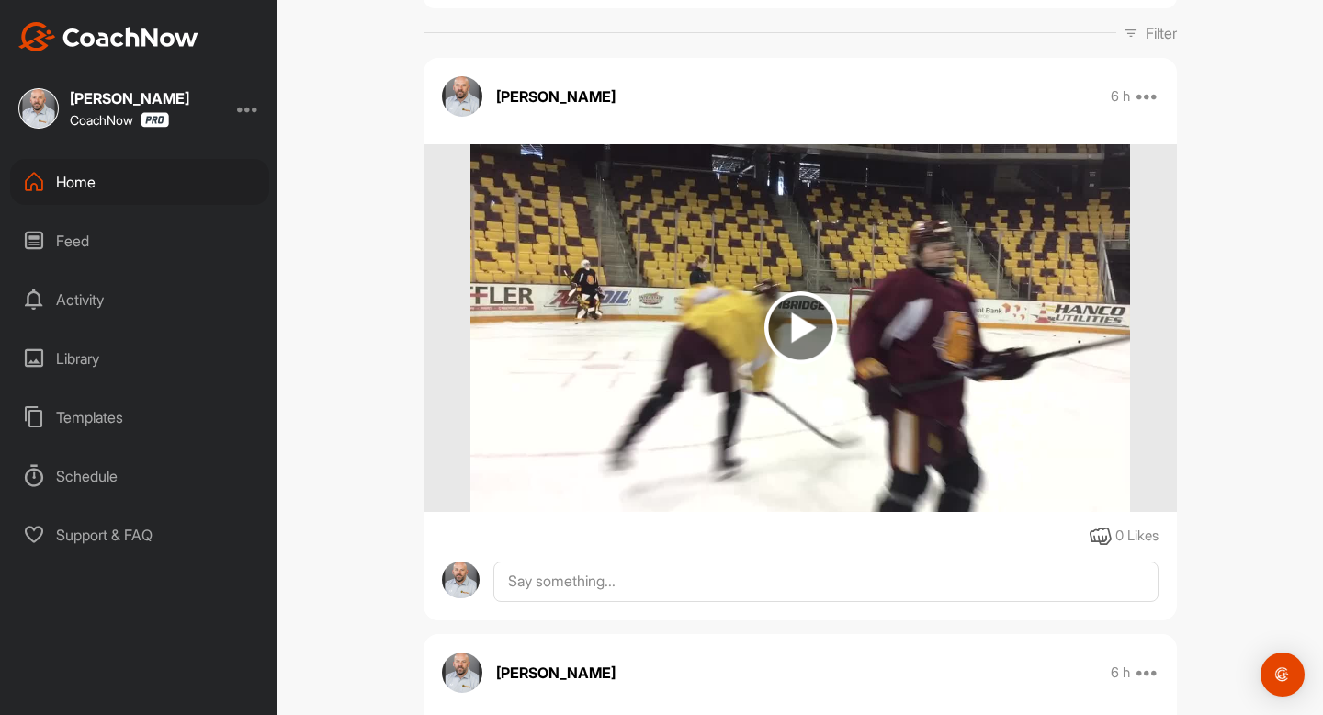
click at [796, 324] on img at bounding box center [801, 327] width 73 height 73
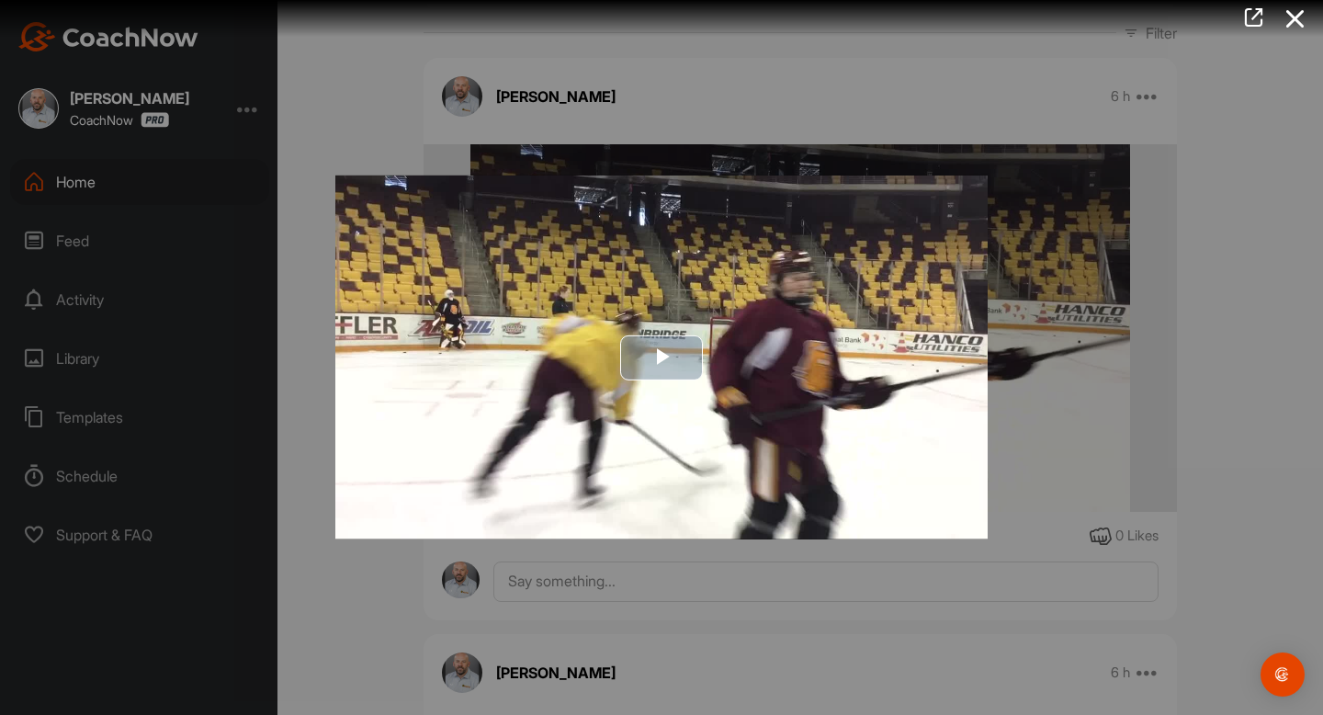
click at [662, 358] on span "Video Player" at bounding box center [662, 358] width 0 height 0
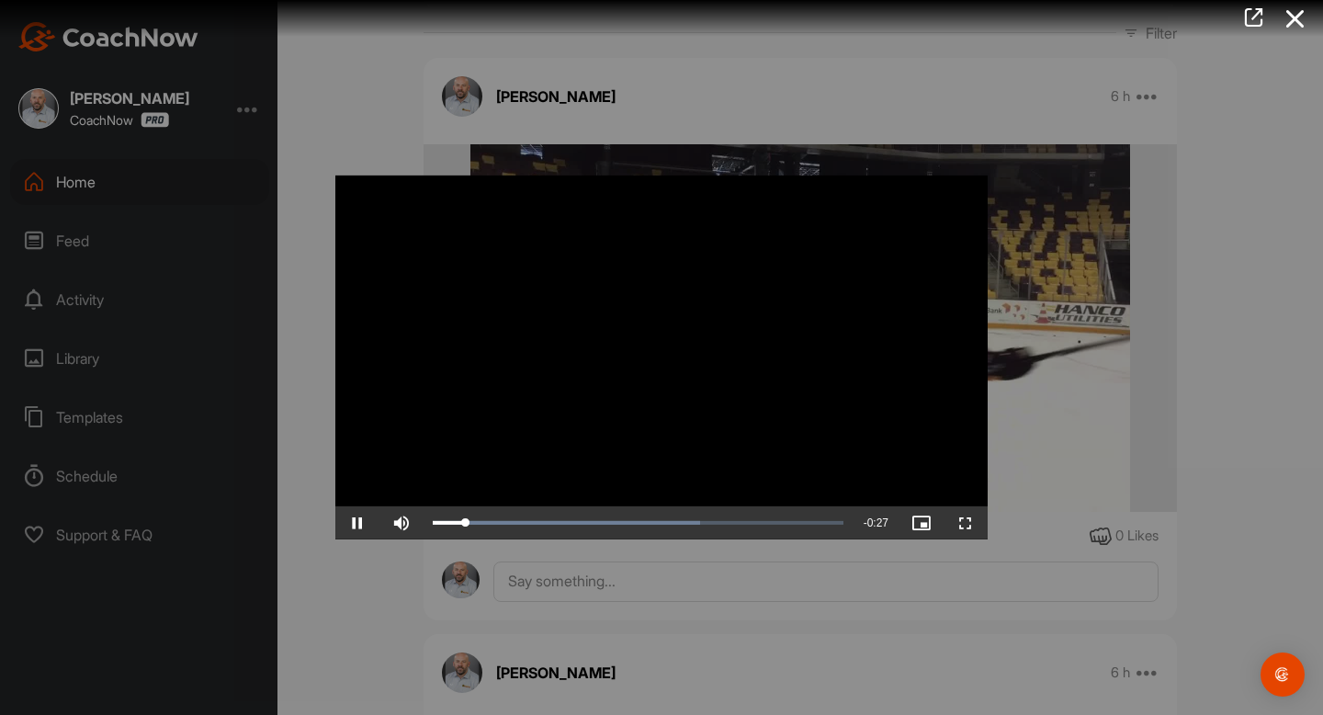
click at [688, 335] on video "Video Player" at bounding box center [661, 358] width 653 height 364
click at [1301, 10] on icon at bounding box center [1296, 19] width 42 height 34
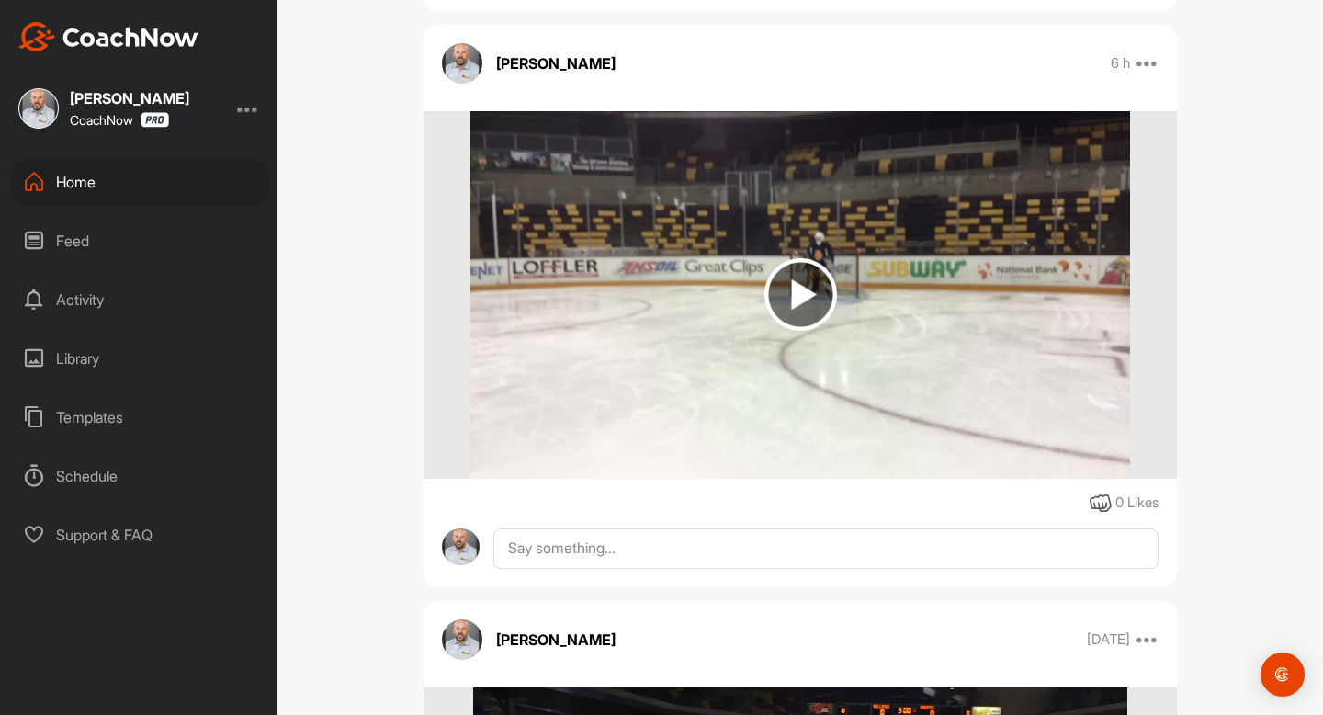
scroll to position [892, 0]
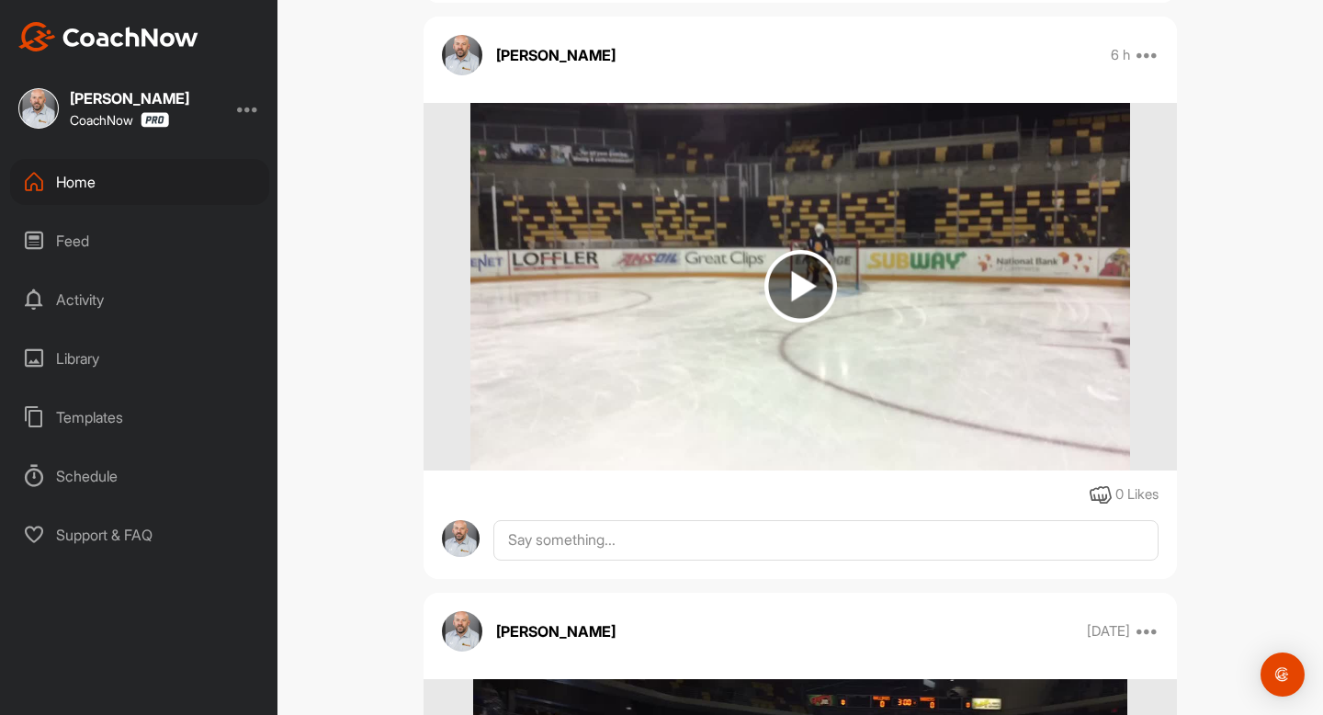
click at [799, 283] on img at bounding box center [801, 286] width 73 height 73
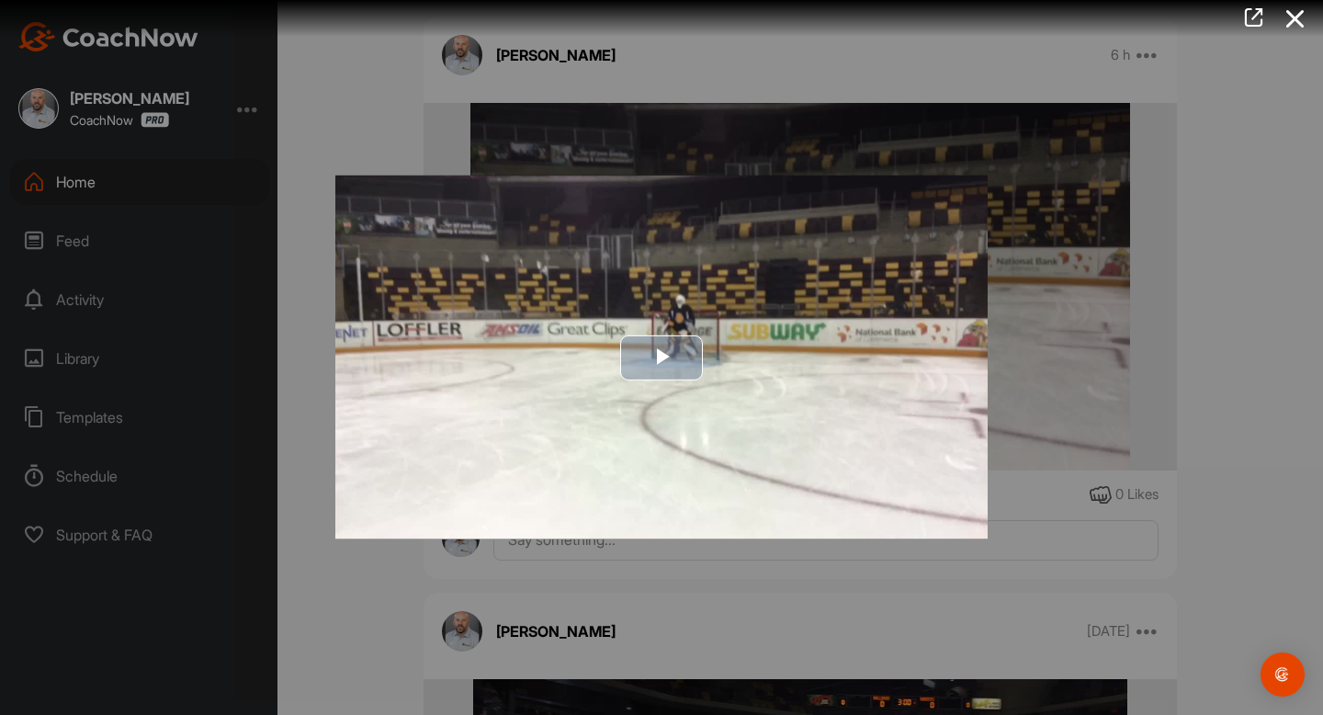
click at [662, 358] on span "Video Player" at bounding box center [662, 358] width 0 height 0
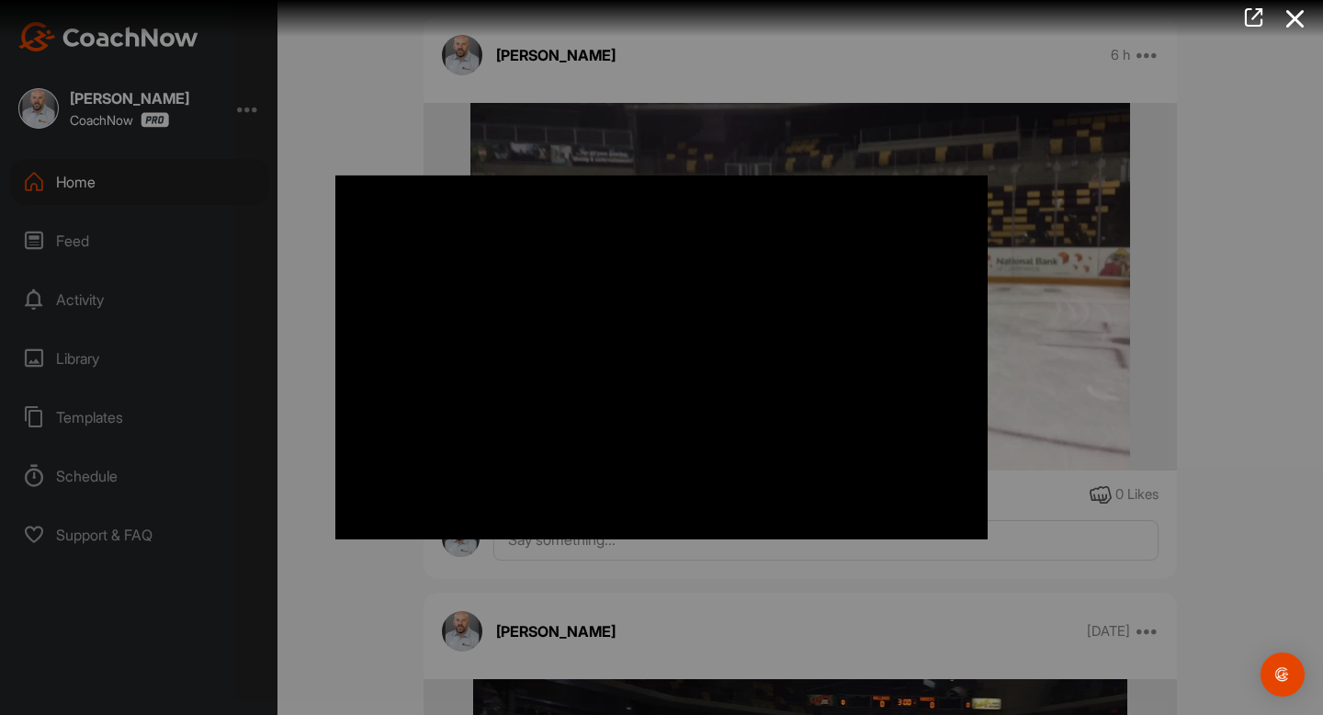
click at [688, 409] on video "Video Player" at bounding box center [661, 358] width 653 height 364
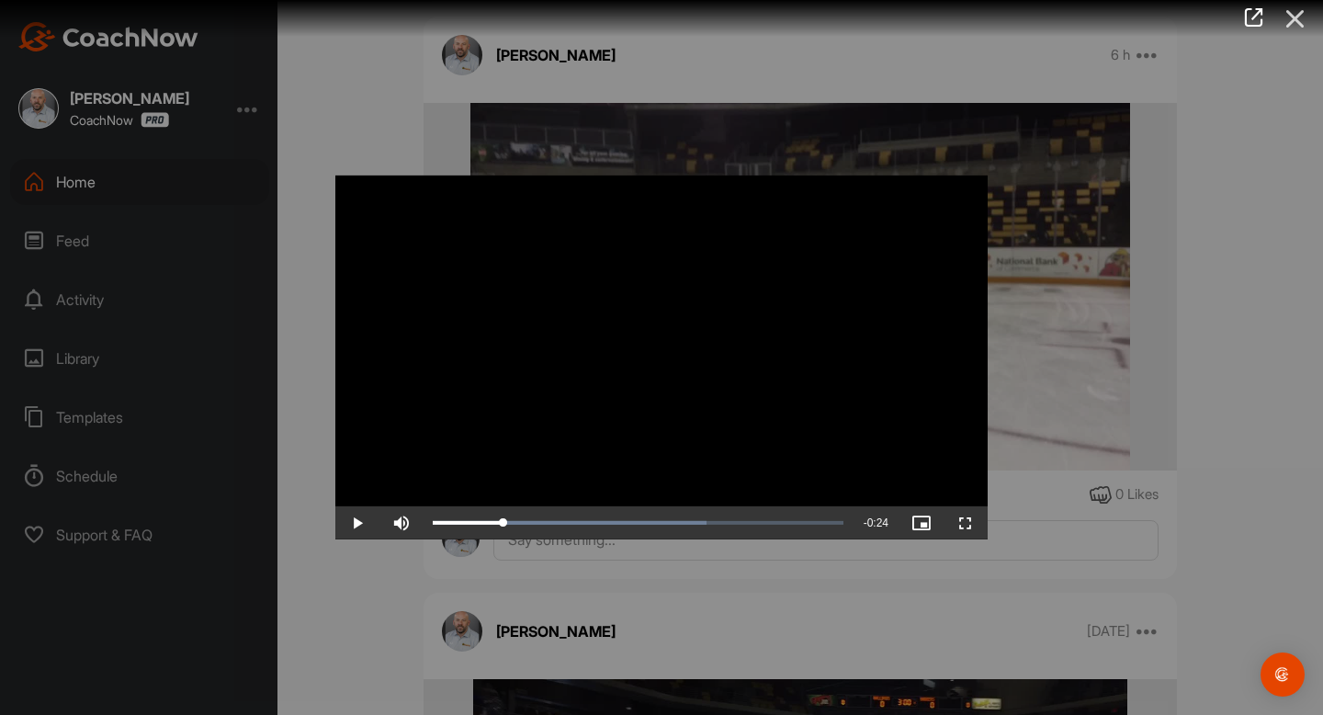
click at [1300, 17] on icon at bounding box center [1296, 19] width 42 height 34
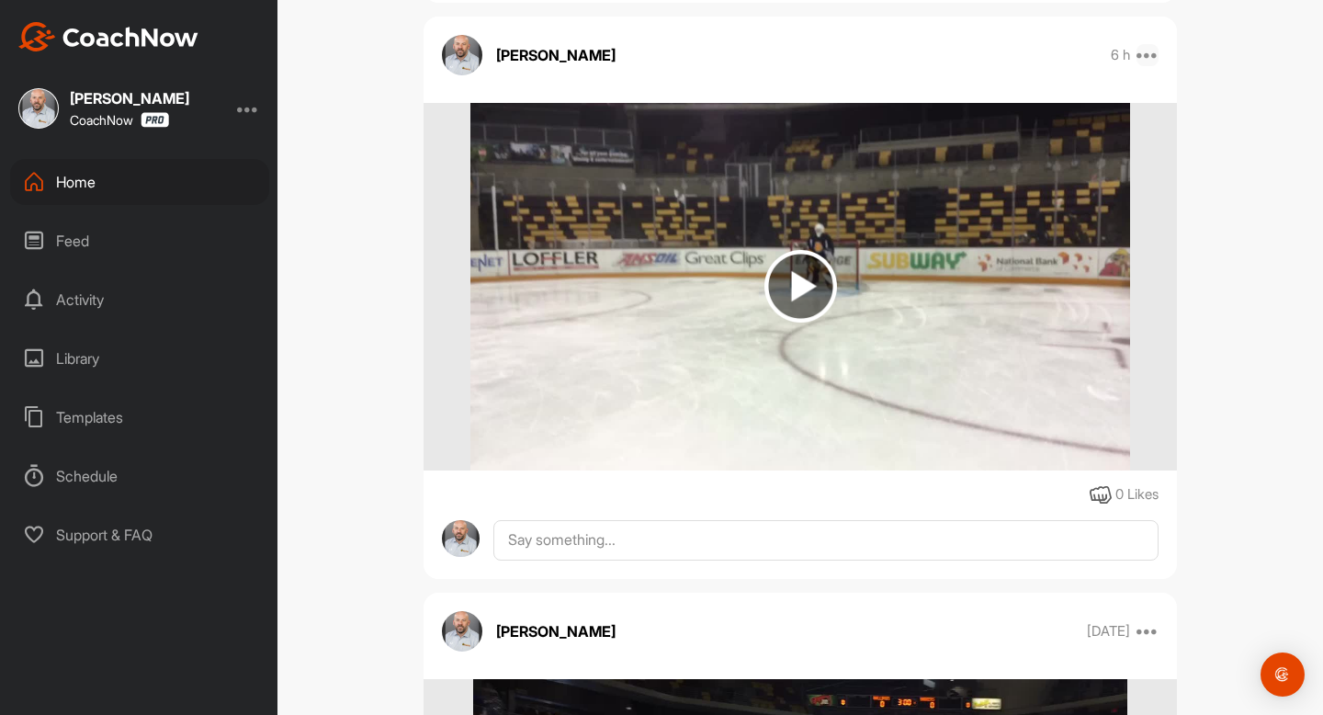
click at [1148, 57] on icon at bounding box center [1148, 55] width 22 height 22
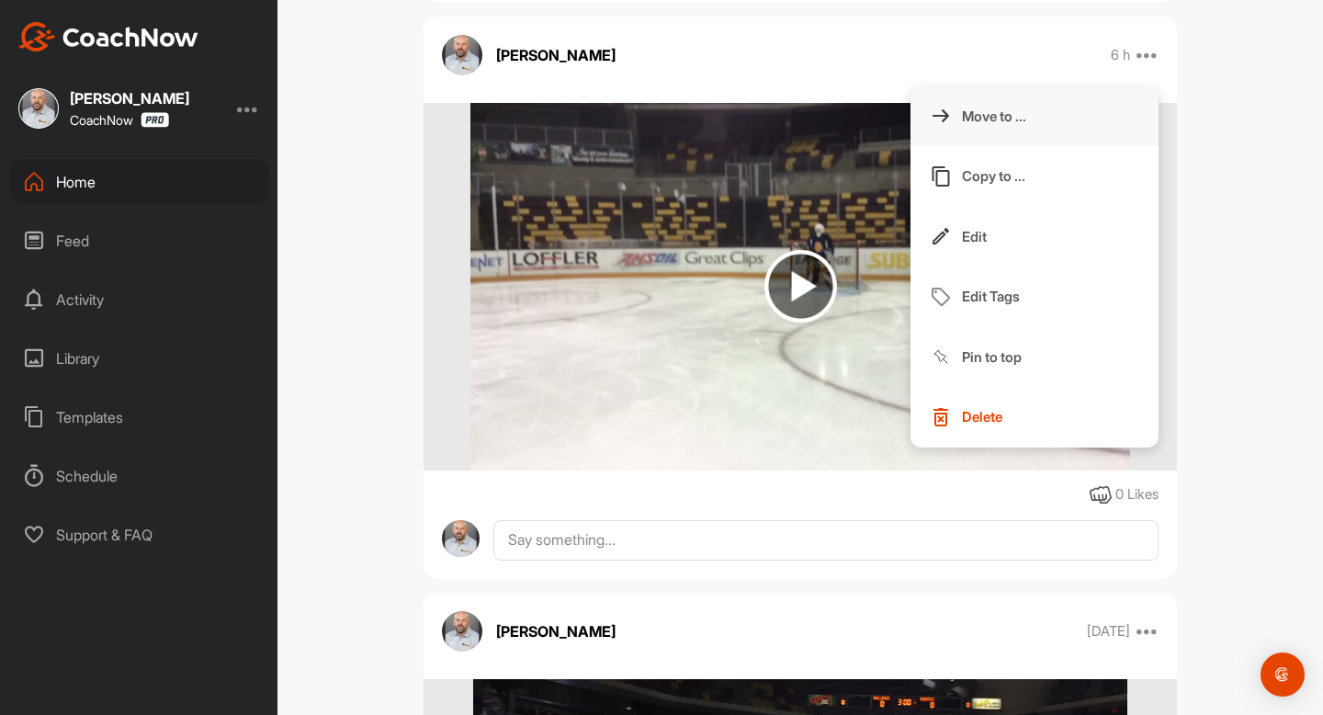
click at [1059, 125] on button "Move to ..." at bounding box center [1035, 116] width 248 height 61
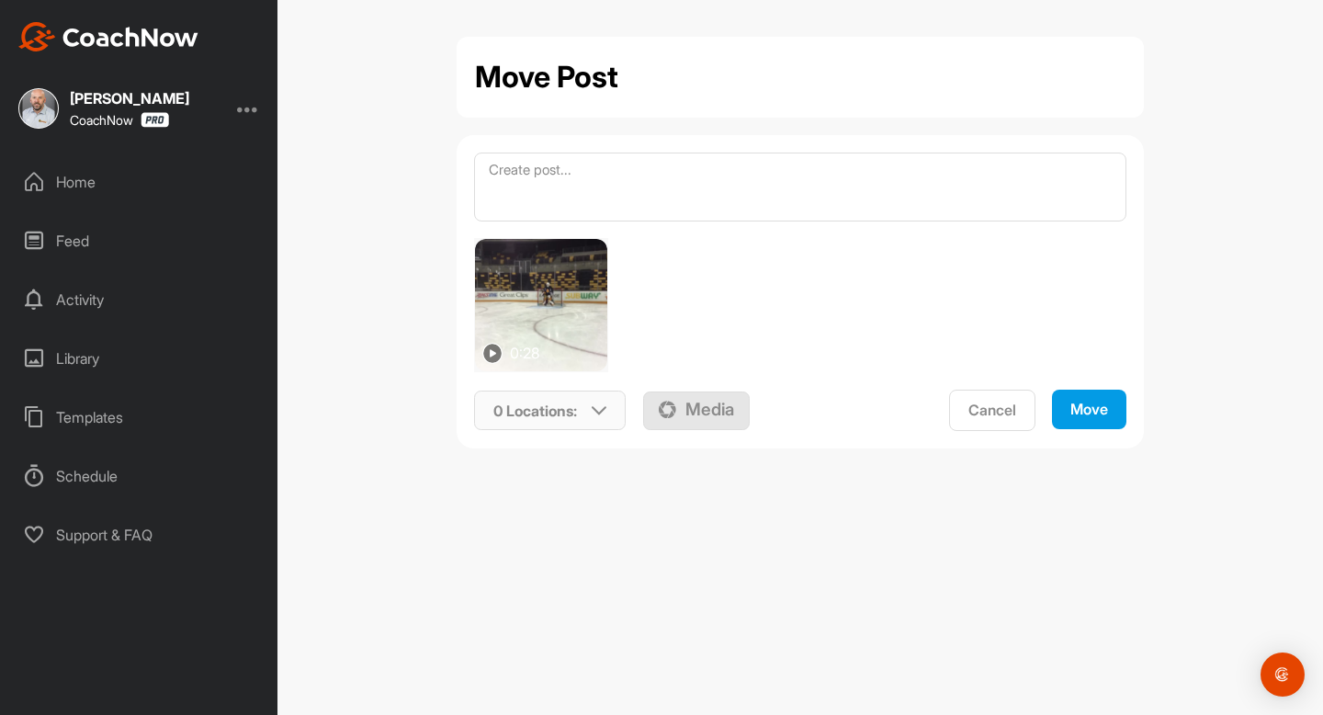
click at [605, 407] on icon at bounding box center [599, 410] width 15 height 15
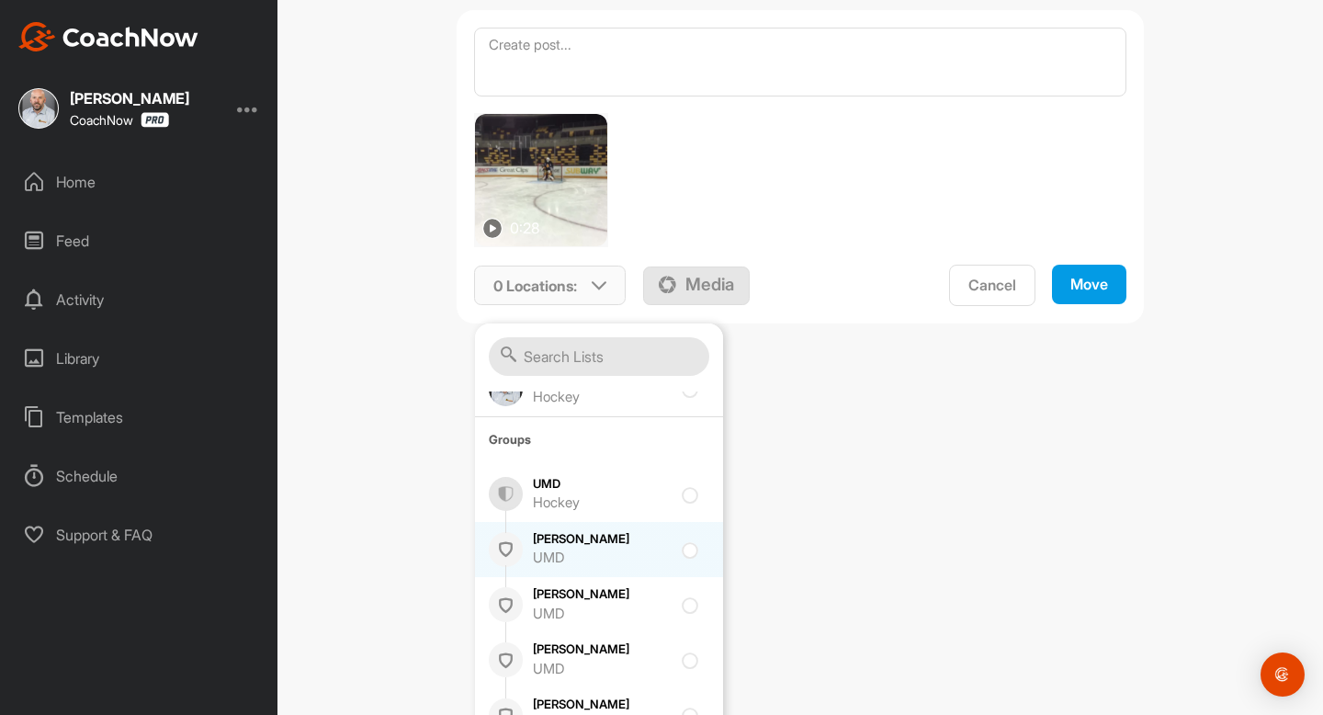
scroll to position [208, 0]
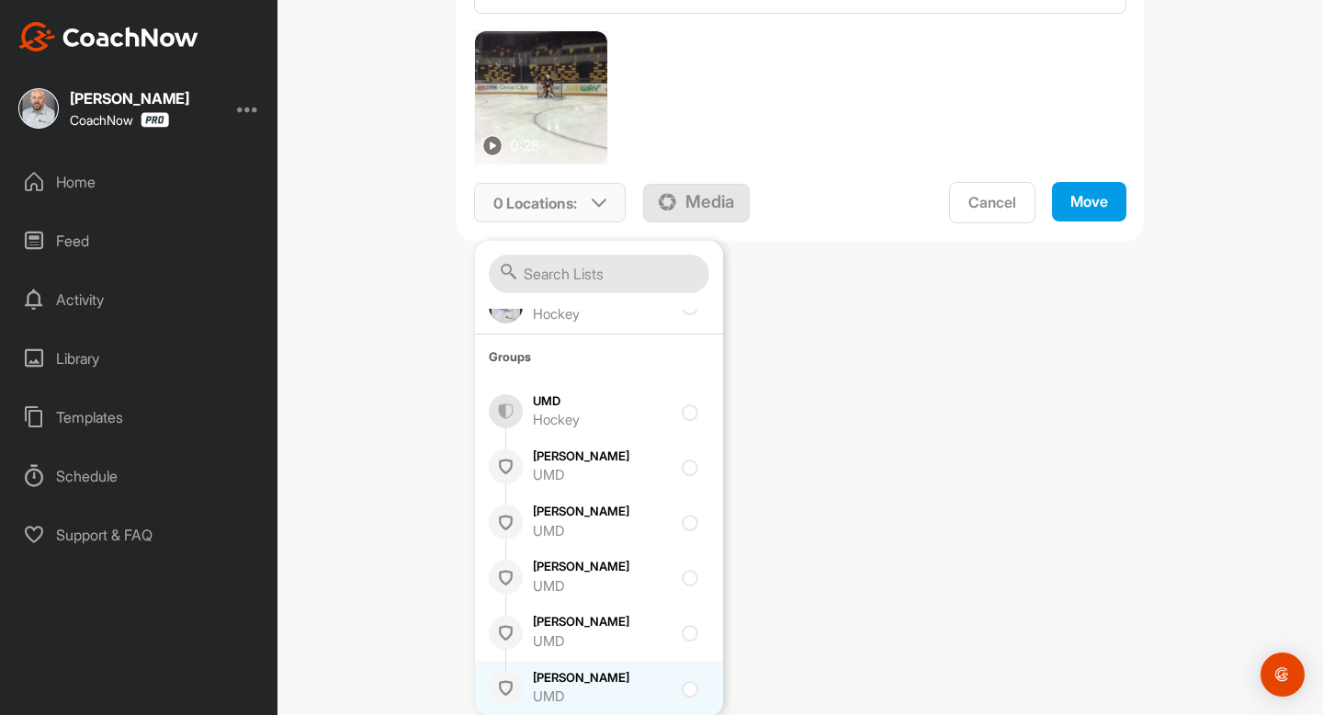
click at [688, 689] on div at bounding box center [694, 688] width 25 height 22
checkbox input "true"
click at [1095, 198] on div "Move" at bounding box center [1090, 201] width 38 height 19
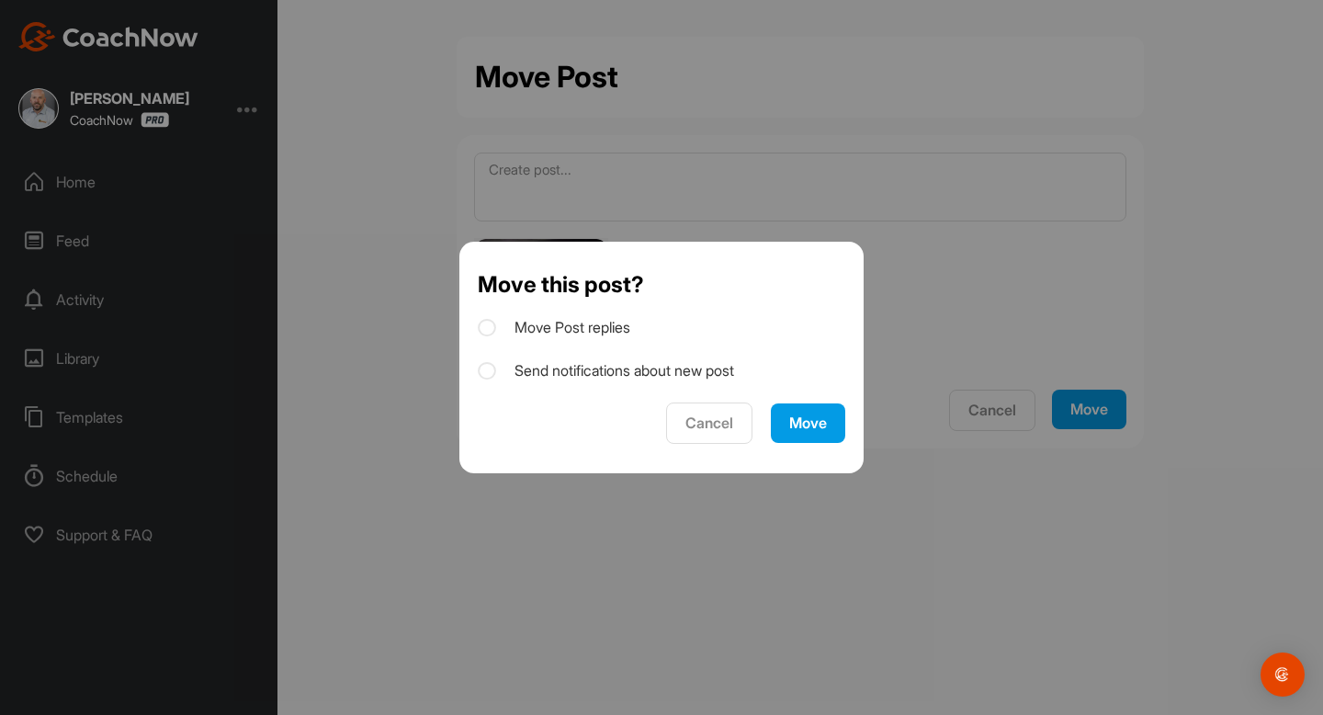
scroll to position [0, 0]
click at [491, 370] on icon at bounding box center [487, 371] width 18 height 18
click at [490, 370] on input "Send notifications about new post" at bounding box center [484, 365] width 12 height 12
checkbox input "true"
click at [789, 432] on div "Move" at bounding box center [808, 423] width 38 height 19
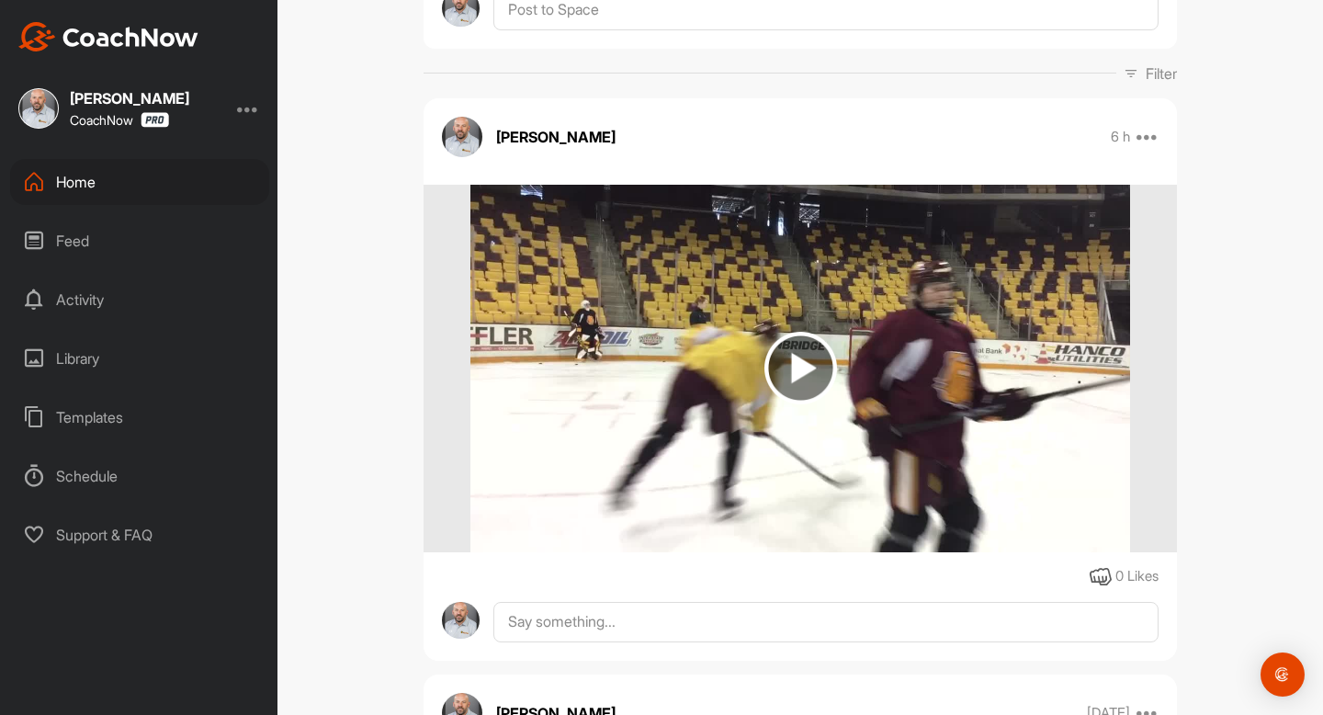
scroll to position [244, 0]
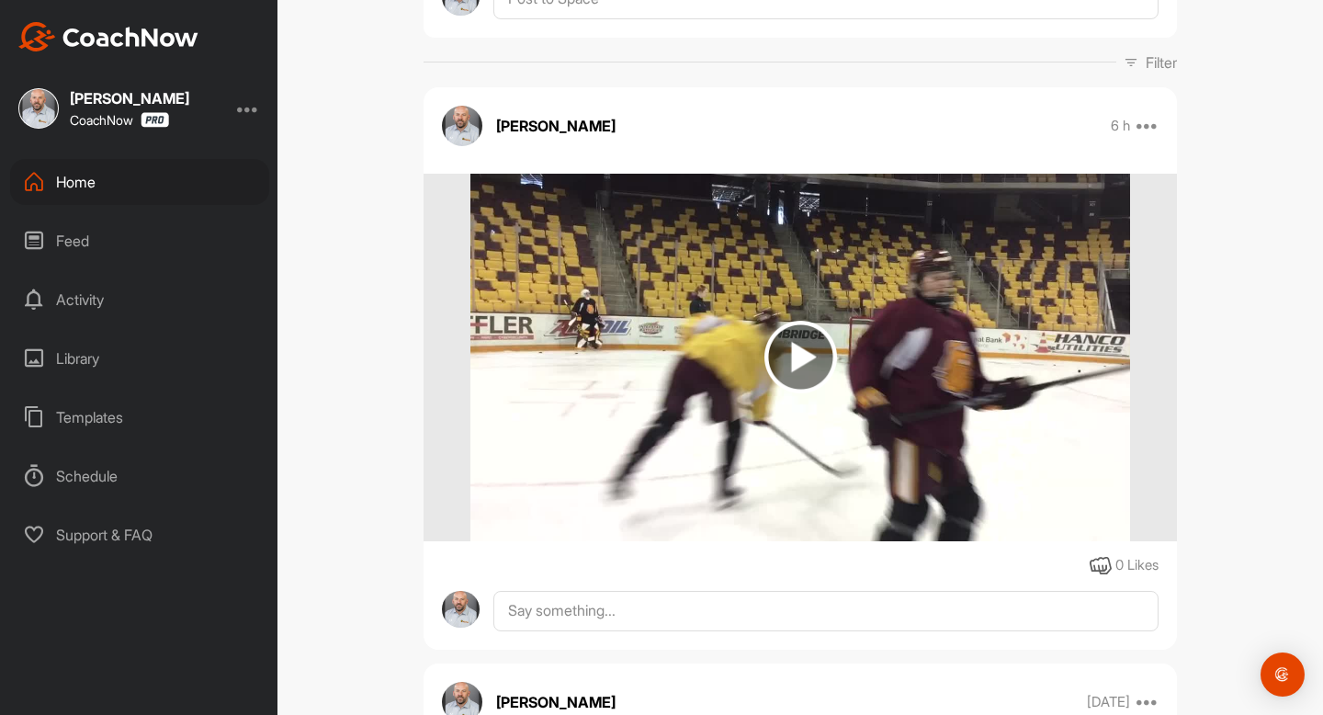
click at [800, 349] on img at bounding box center [801, 357] width 73 height 73
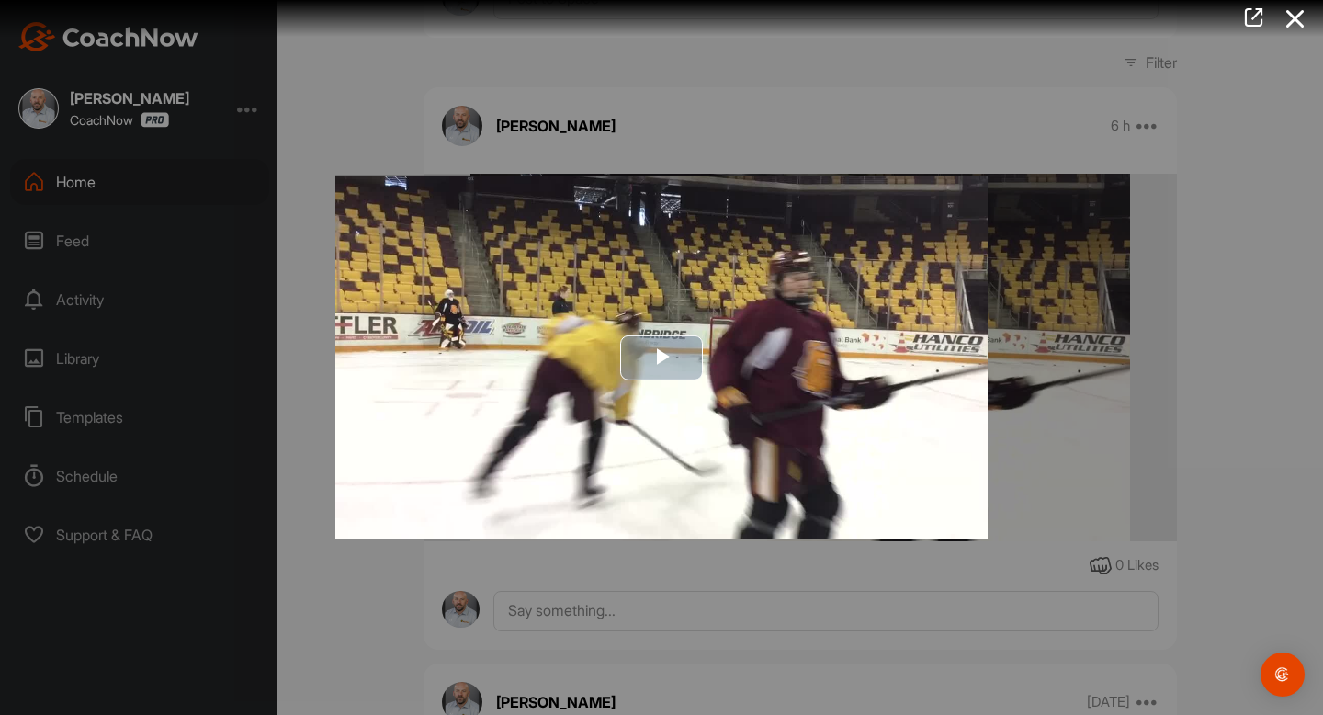
click at [662, 358] on span "Video Player" at bounding box center [662, 358] width 0 height 0
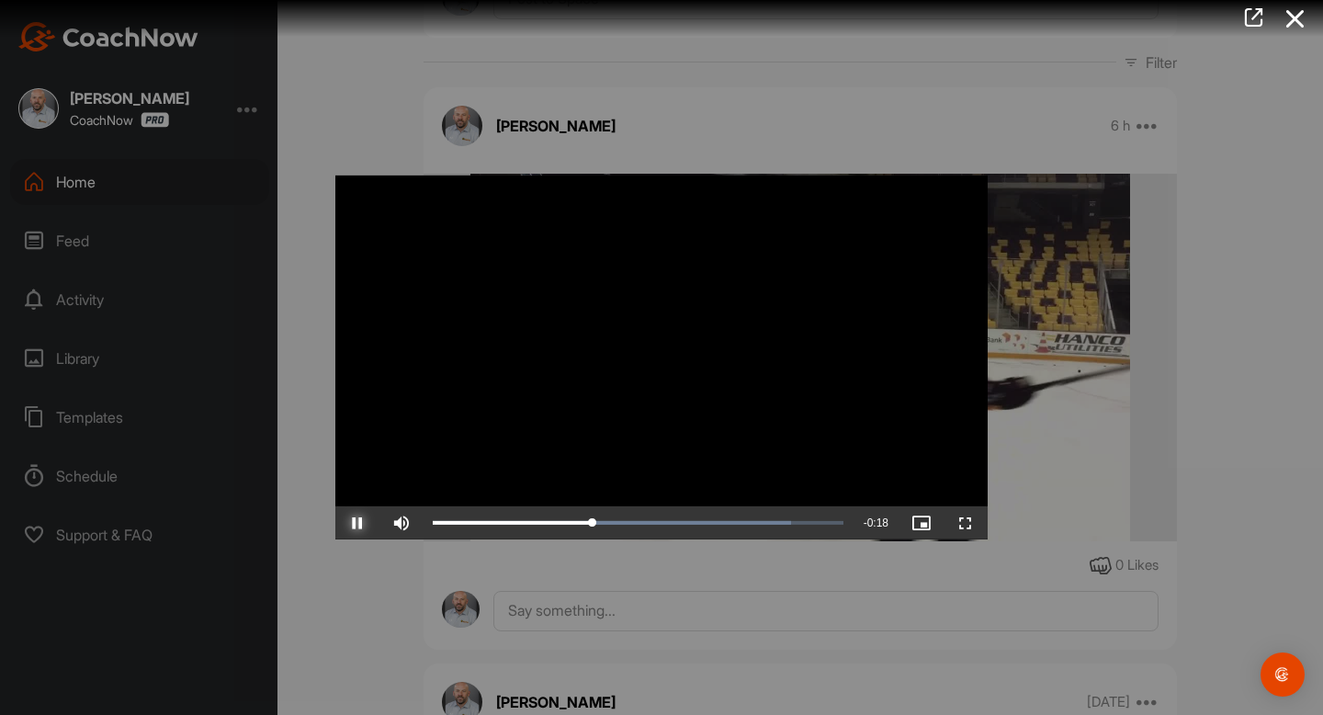
click at [359, 523] on span "Video Player" at bounding box center [357, 523] width 44 height 0
click at [1299, 24] on icon at bounding box center [1296, 19] width 42 height 34
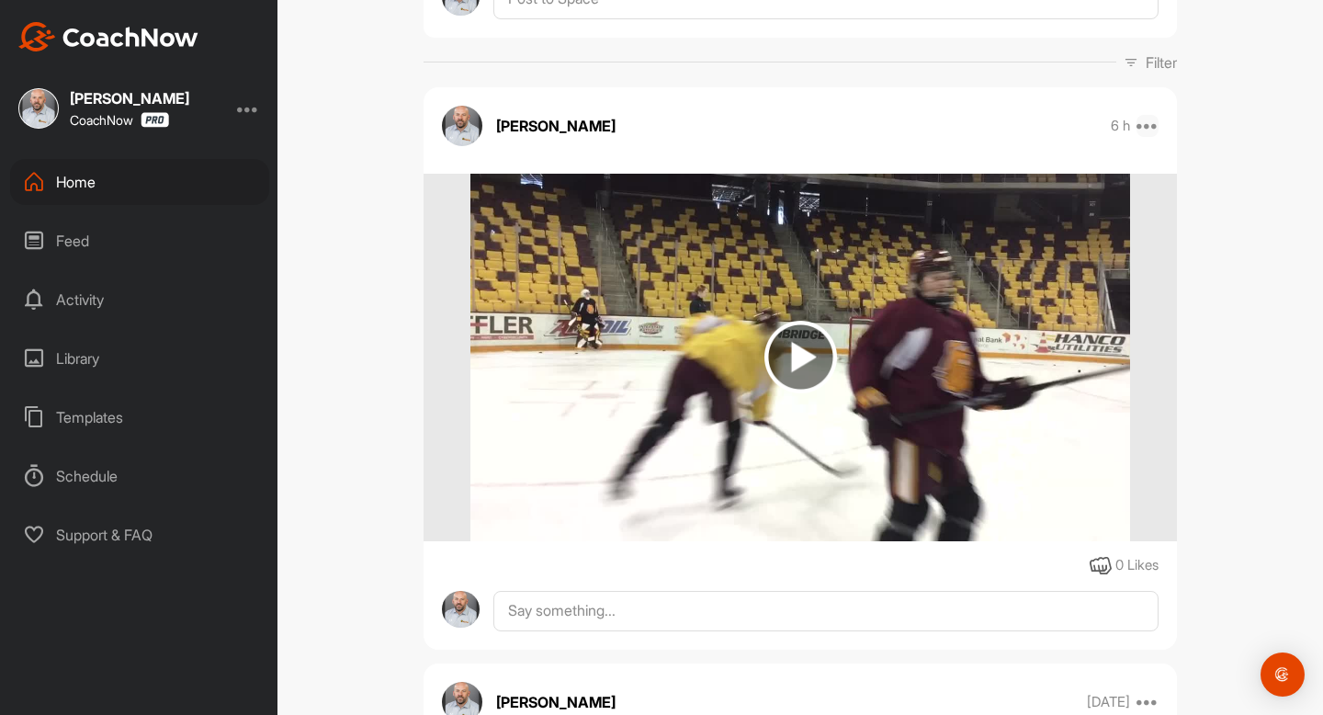
click at [1149, 120] on icon at bounding box center [1148, 126] width 22 height 22
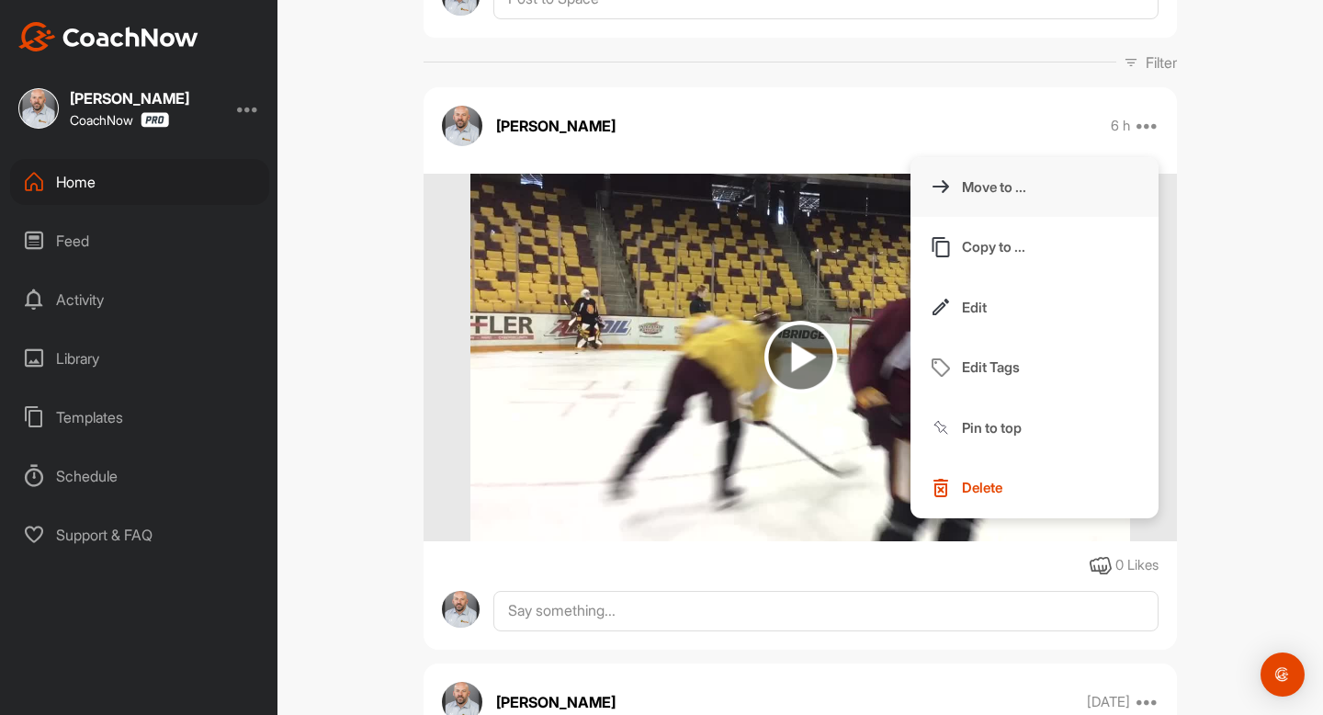
click at [984, 185] on p "Move to ..." at bounding box center [994, 186] width 64 height 19
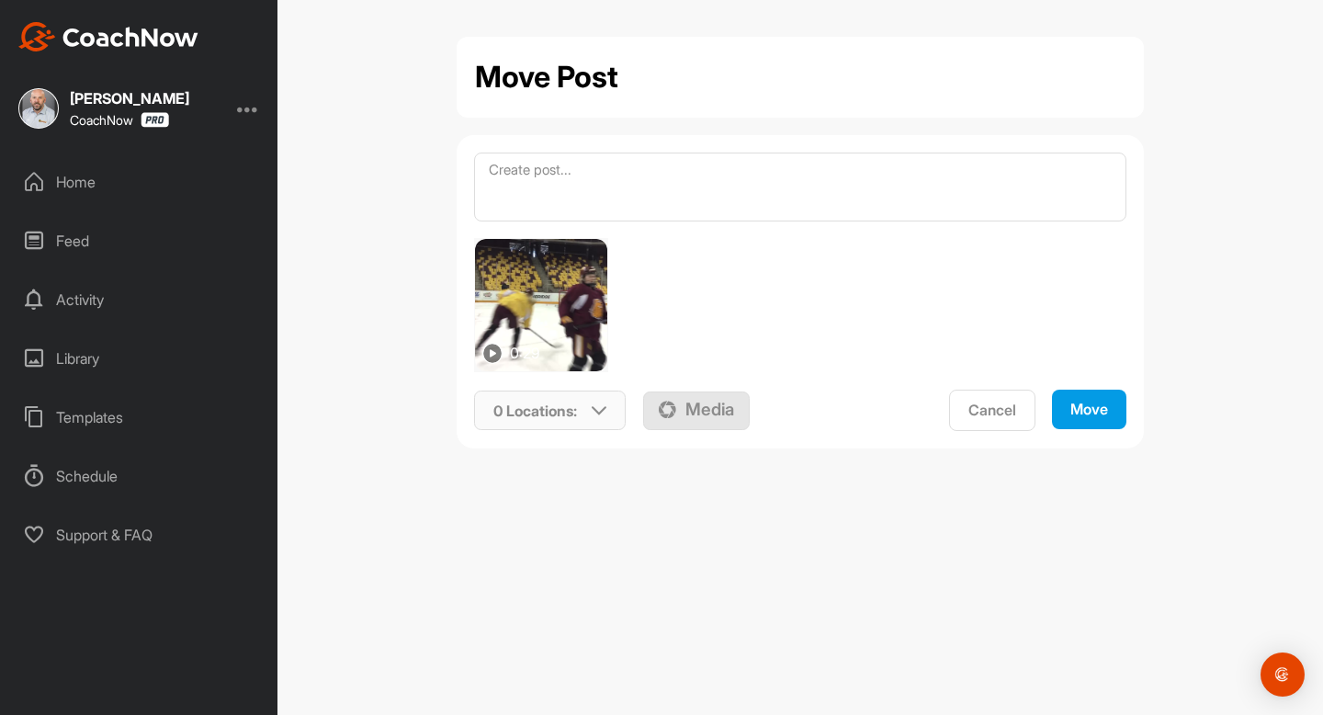
click at [607, 406] on div "0 Locations :" at bounding box center [550, 411] width 151 height 42
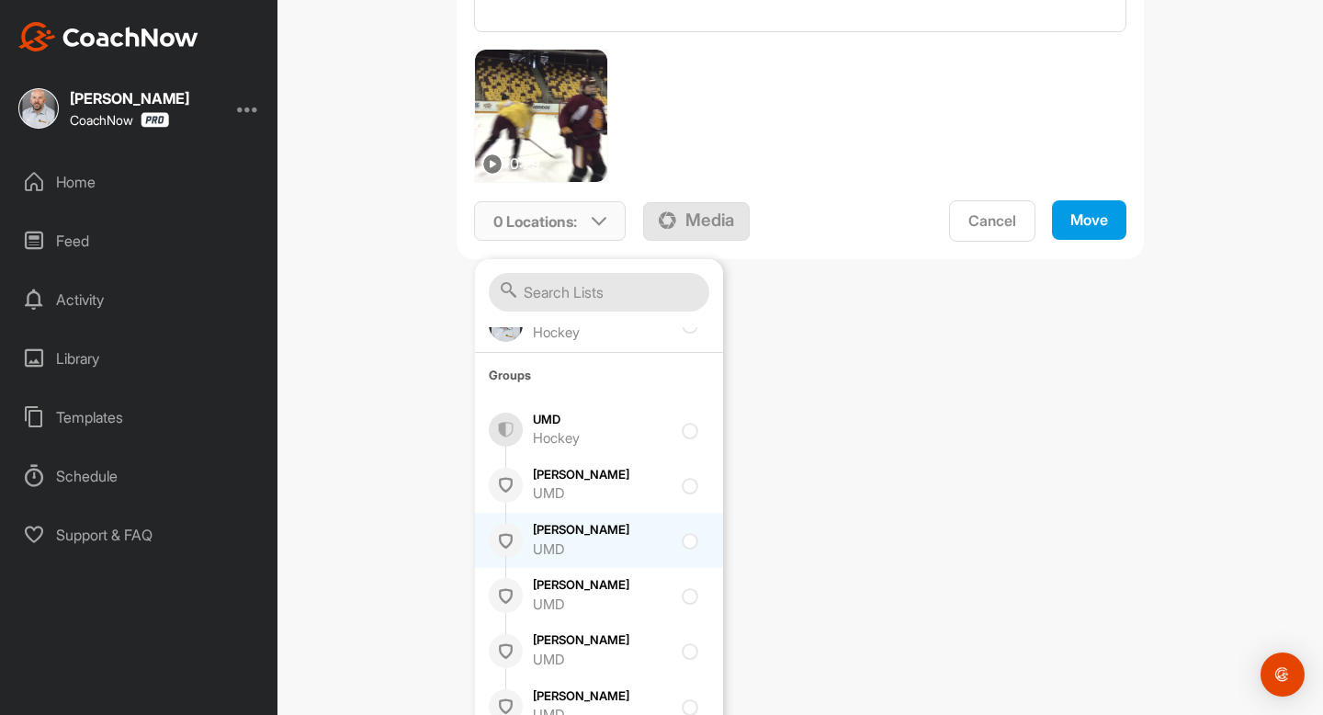
scroll to position [192, 0]
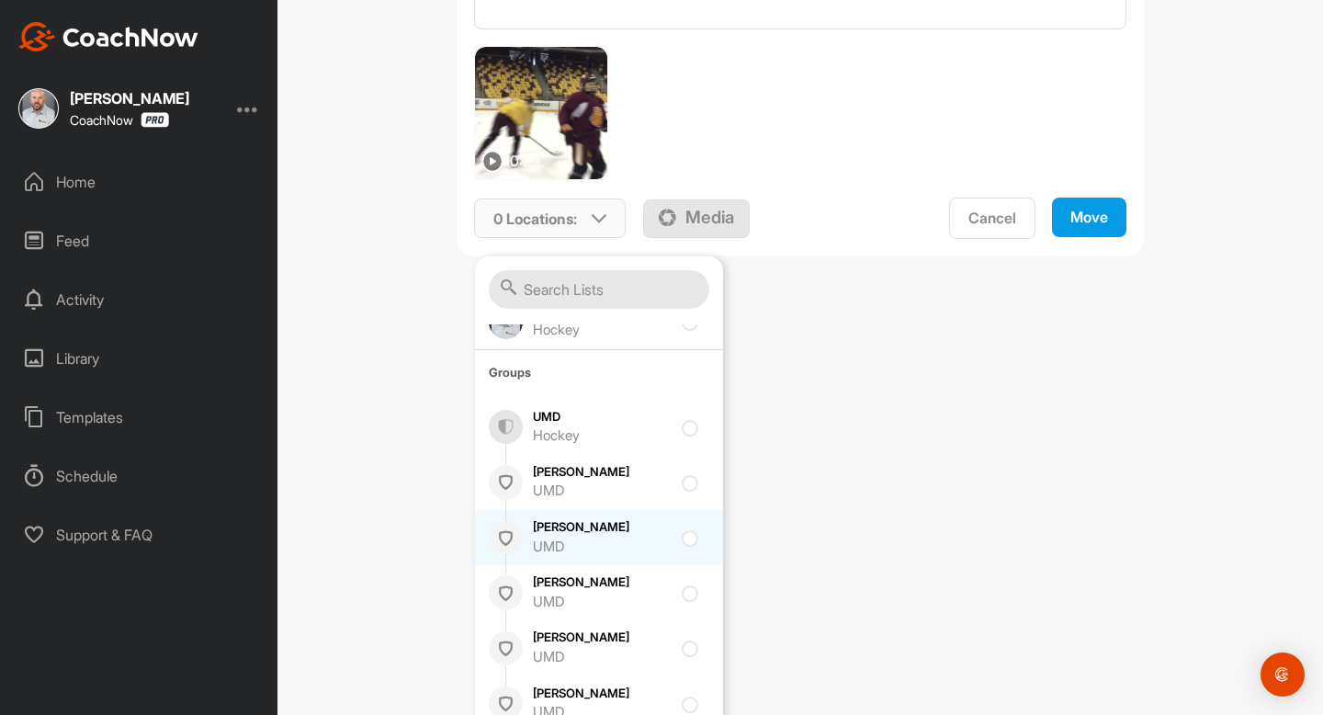
click at [688, 538] on input "checkbox" at bounding box center [688, 533] width 12 height 12
checkbox input "true"
click at [1065, 218] on button "Move" at bounding box center [1089, 218] width 74 height 40
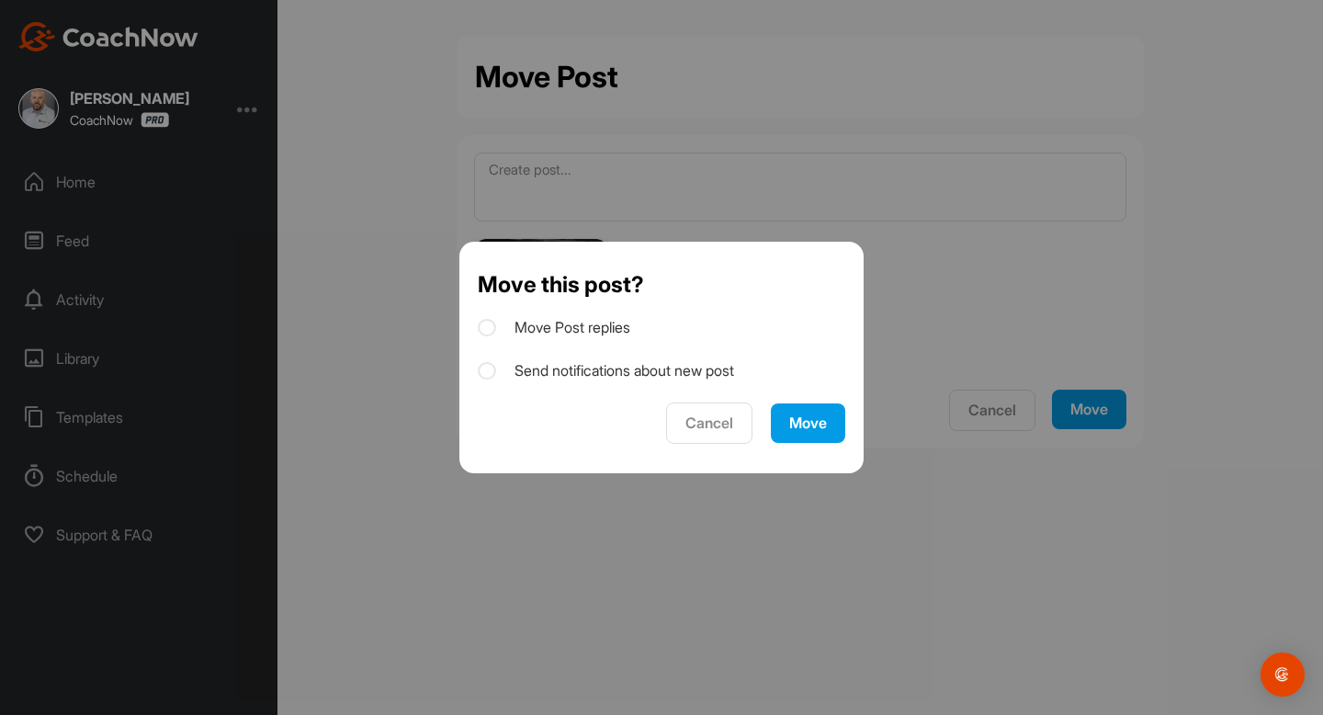
click at [801, 414] on div "Move" at bounding box center [808, 423] width 38 height 19
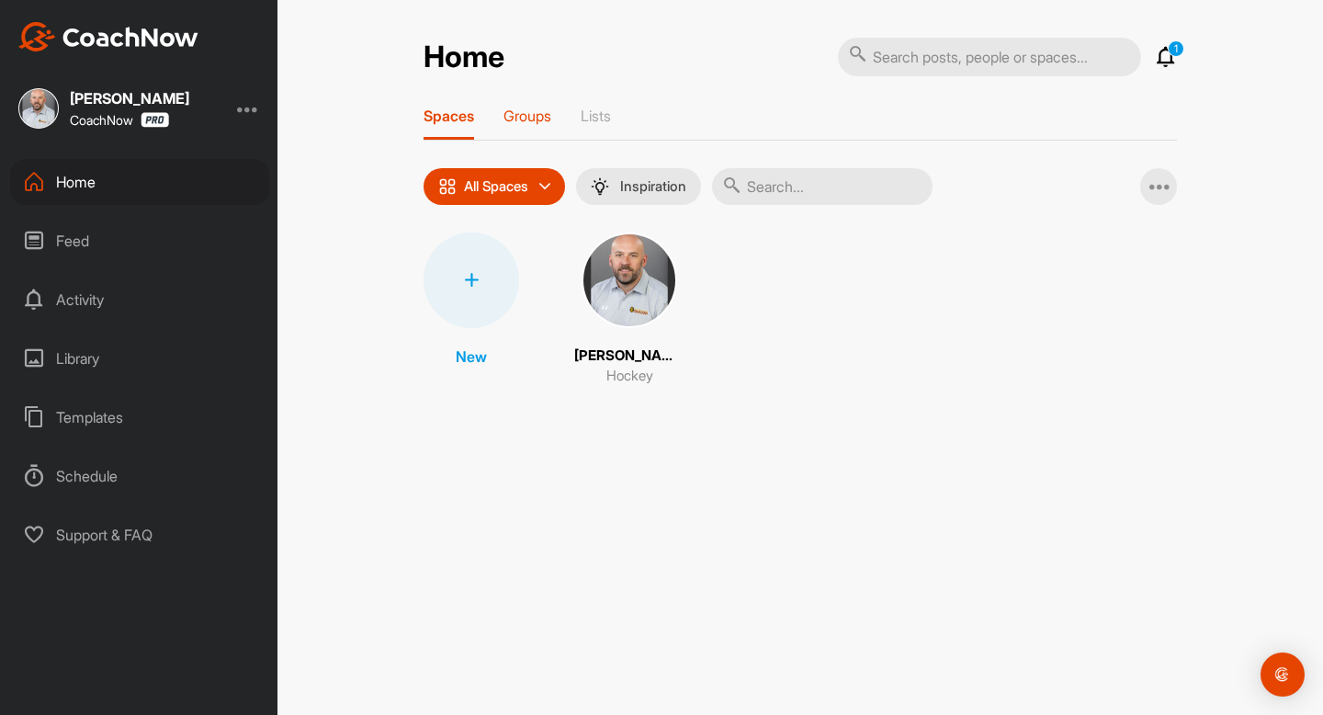
click at [531, 117] on p "Groups" at bounding box center [528, 116] width 48 height 18
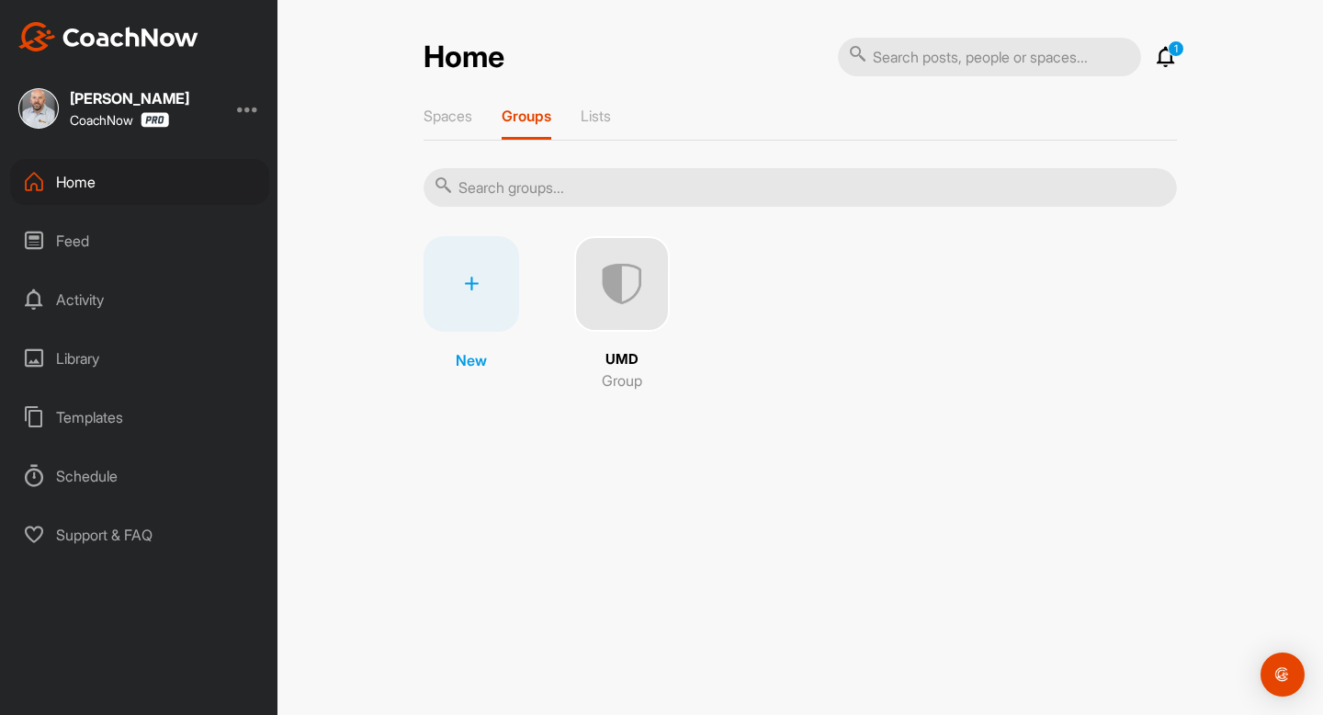
click at [654, 276] on img at bounding box center [622, 284] width 96 height 96
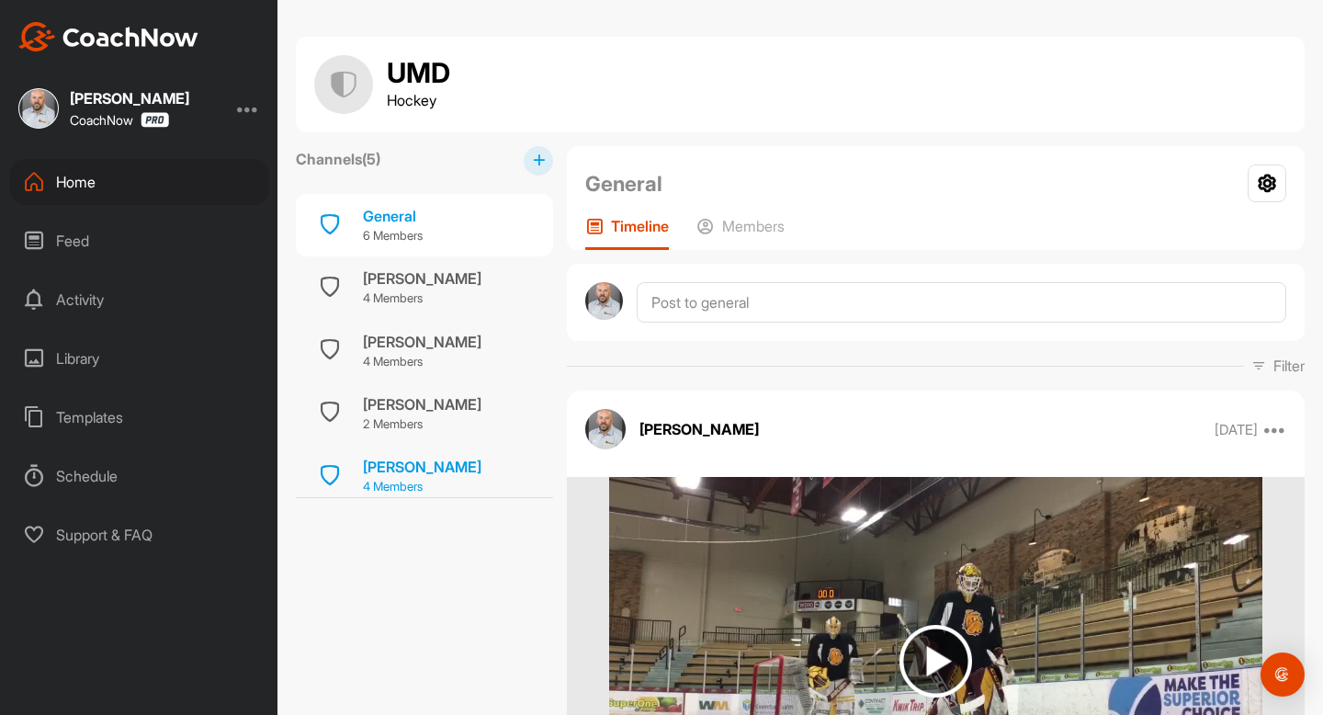
click at [413, 473] on div "[PERSON_NAME]" at bounding box center [422, 467] width 119 height 22
